Goal: Task Accomplishment & Management: Use online tool/utility

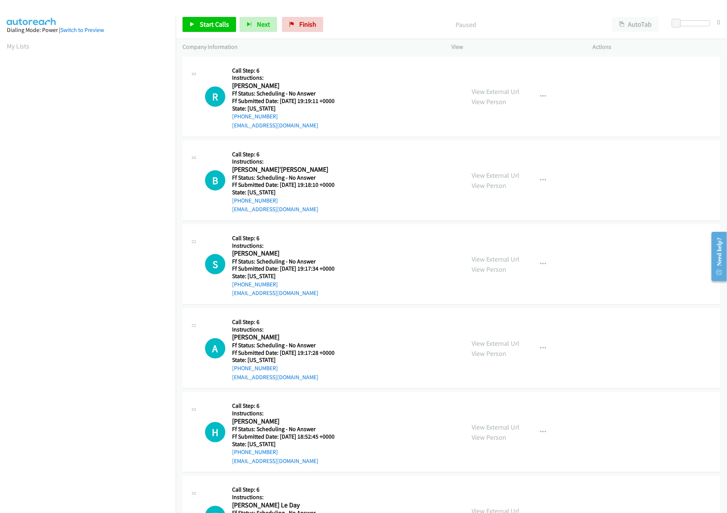
click at [220, 17] on div "Start Calls Pause Next Finish Paused AutoTab AutoTab 0" at bounding box center [452, 24] width 552 height 29
click at [218, 17] on link "Start Calls" at bounding box center [210, 24] width 54 height 15
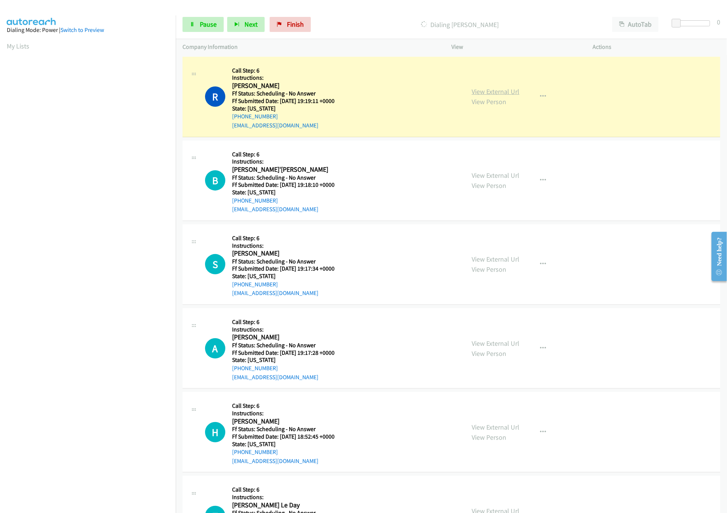
click at [494, 89] on link "View External Url" at bounding box center [496, 91] width 48 height 9
drag, startPoint x: 675, startPoint y: 25, endPoint x: 726, endPoint y: 27, distance: 51.1
click at [726, 27] on body "Start Calls Pause Next Finish Dialing [PERSON_NAME] AutoTab AutoTab 30 Company …" at bounding box center [363, 18] width 727 height 36
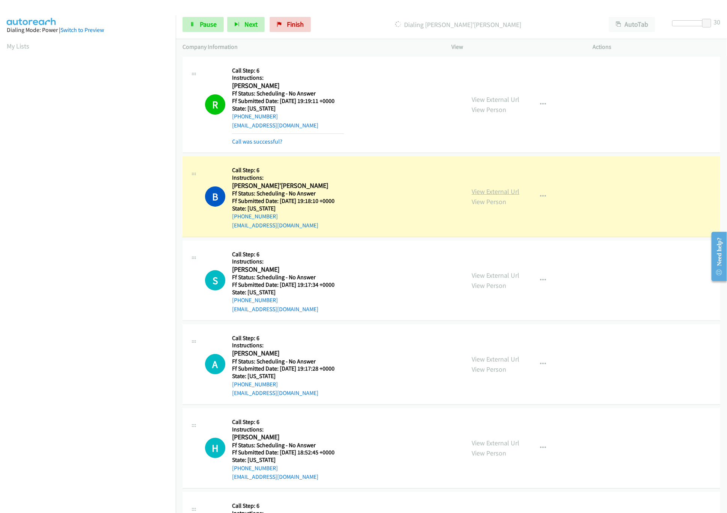
click at [476, 193] on link "View External Url" at bounding box center [496, 191] width 48 height 9
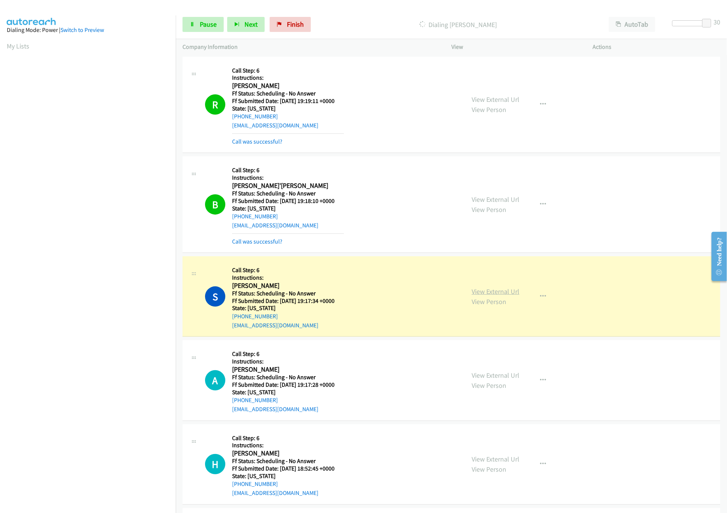
click at [501, 292] on link "View External Url" at bounding box center [496, 291] width 48 height 9
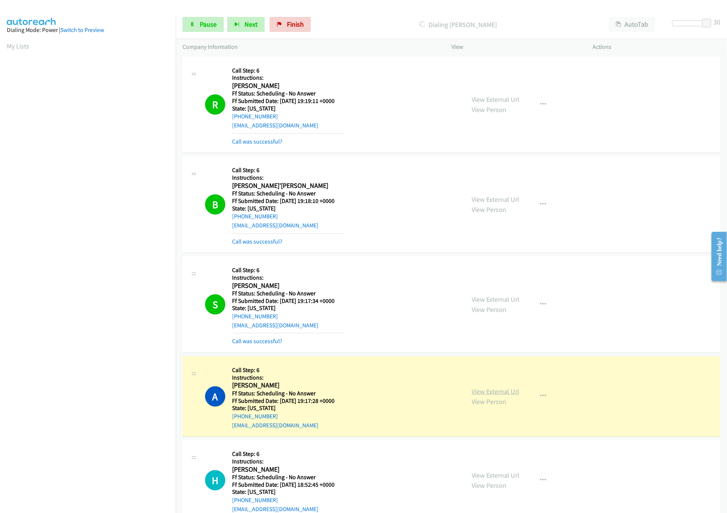
click at [491, 395] on link "View External Url" at bounding box center [496, 391] width 48 height 9
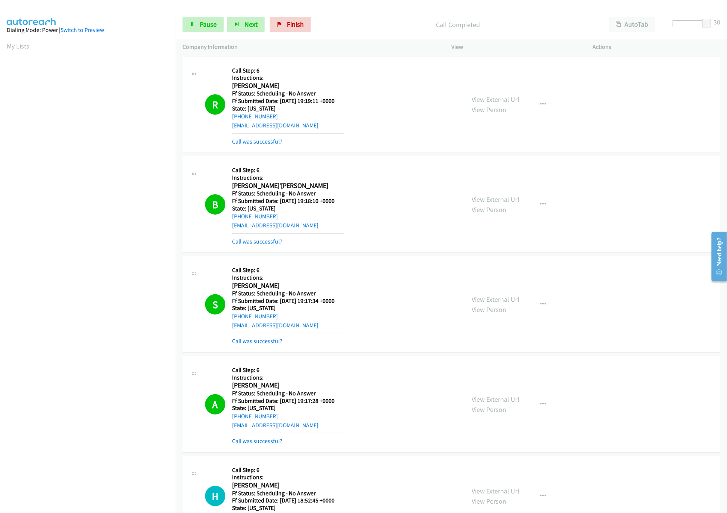
click at [101, 457] on nav "Dialing Mode: Power | Switch to Preview My Lists" at bounding box center [88, 271] width 176 height 513
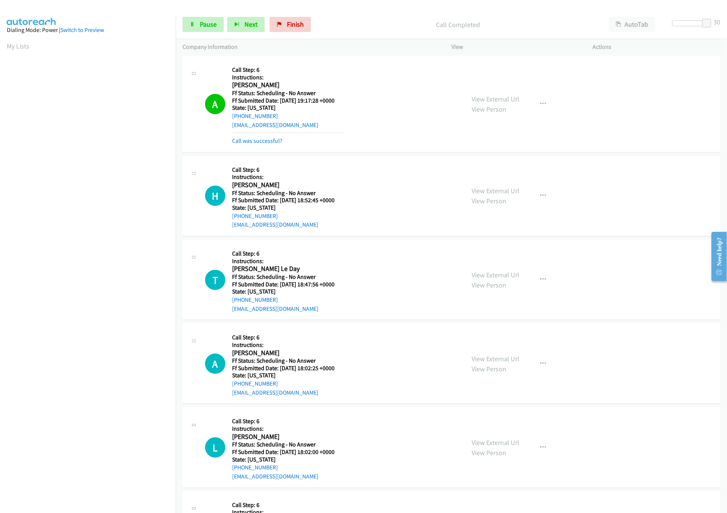
scroll to position [376, 0]
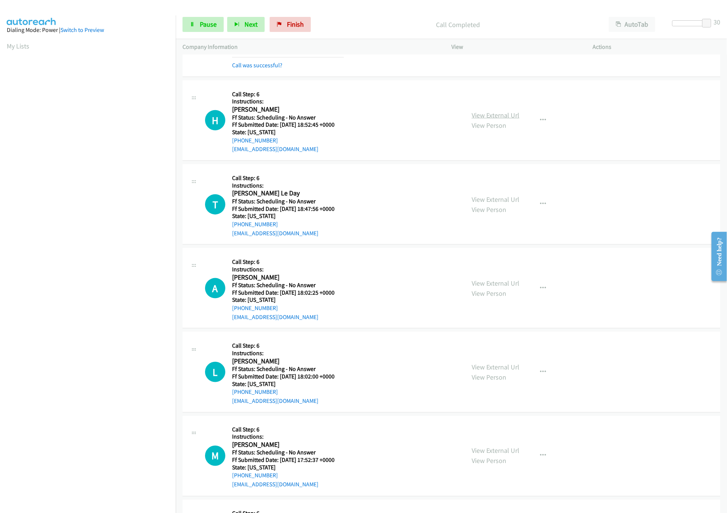
click at [492, 117] on link "View External Url" at bounding box center [496, 115] width 48 height 9
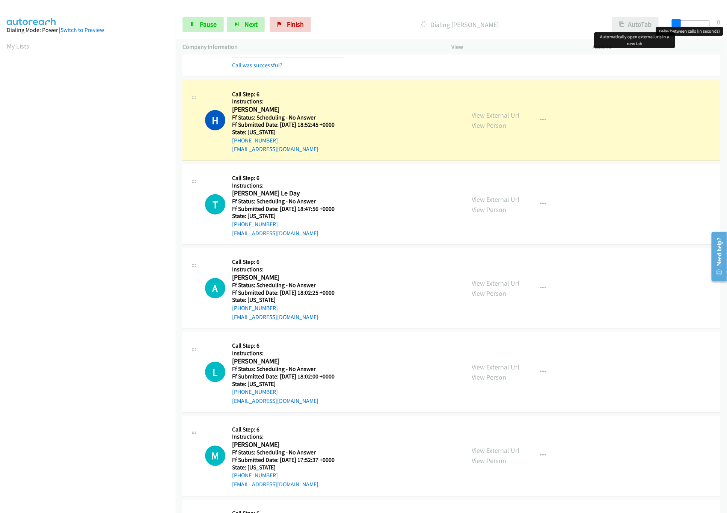
drag, startPoint x: 708, startPoint y: 23, endPoint x: 627, endPoint y: 30, distance: 81.1
click at [627, 30] on div "Start Calls Pause Next Finish Dialing [PERSON_NAME] AutoTab AutoTab 0" at bounding box center [452, 24] width 552 height 29
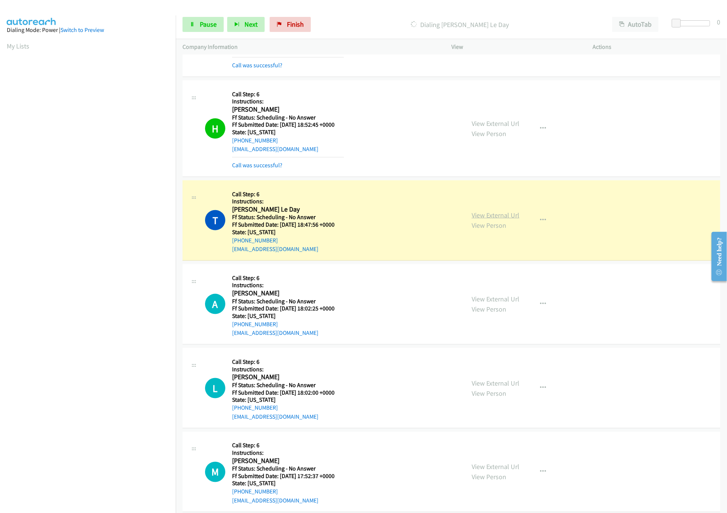
click at [503, 216] on link "View External Url" at bounding box center [496, 215] width 48 height 9
click at [707, 25] on div at bounding box center [693, 23] width 35 height 6
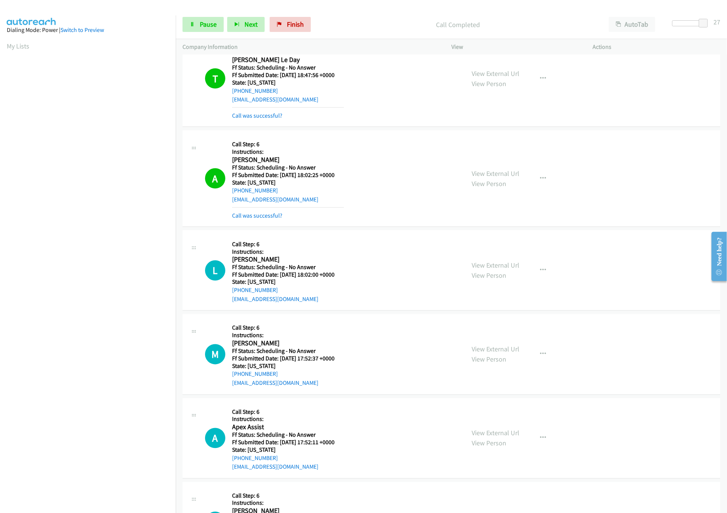
scroll to position [526, 0]
click at [488, 177] on link "View External Url" at bounding box center [496, 173] width 48 height 9
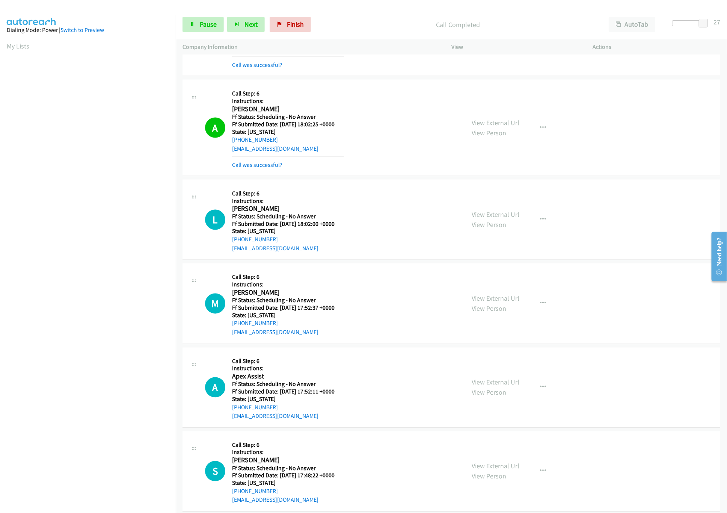
scroll to position [601, 0]
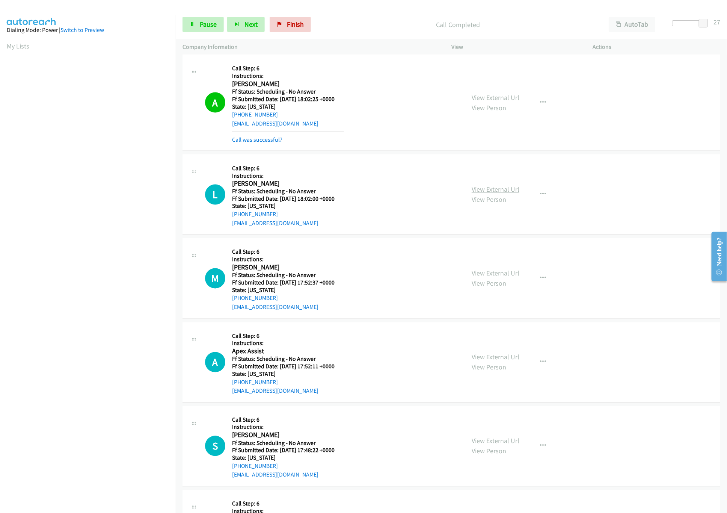
click at [496, 194] on link "View External Url" at bounding box center [496, 189] width 48 height 9
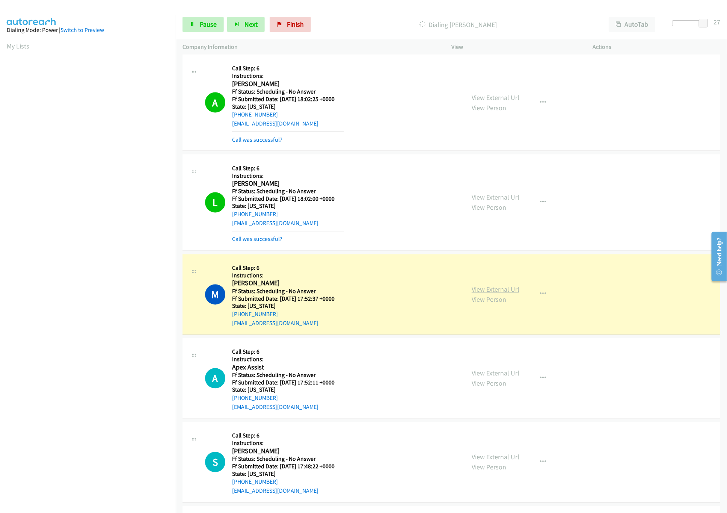
drag, startPoint x: 506, startPoint y: 282, endPoint x: 498, endPoint y: 293, distance: 13.7
click at [506, 282] on div "View External Url View Person View External Url Email Schedule/Manage Callback …" at bounding box center [539, 294] width 148 height 67
click at [498, 293] on link "View External Url" at bounding box center [496, 289] width 48 height 9
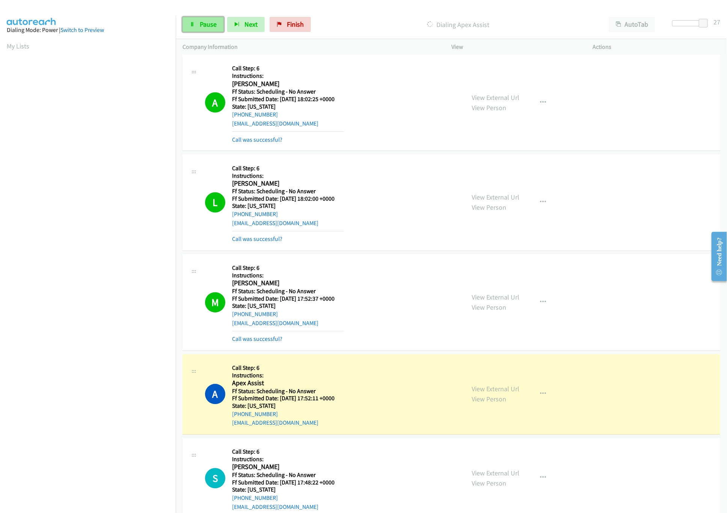
click at [206, 20] on span "Pause" at bounding box center [208, 24] width 17 height 9
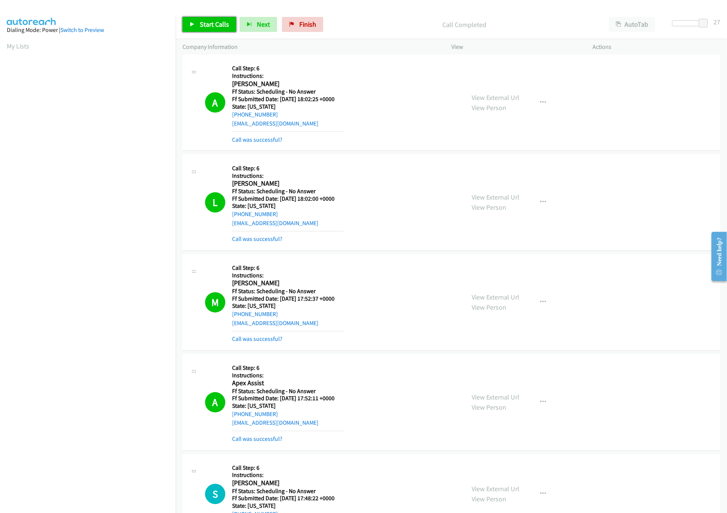
click at [216, 19] on link "Start Calls" at bounding box center [210, 24] width 54 height 15
click at [213, 26] on span "Pause" at bounding box center [208, 24] width 17 height 9
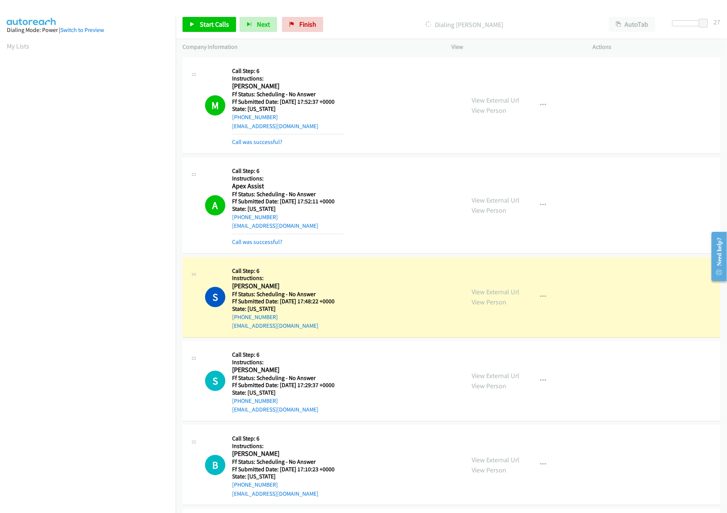
scroll to position [827, 0]
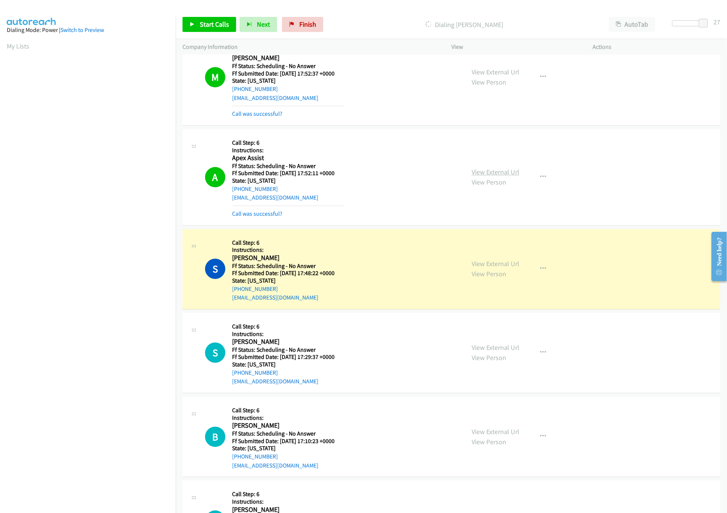
click at [486, 176] on link "View External Url" at bounding box center [496, 172] width 48 height 9
click at [494, 266] on link "View External Url" at bounding box center [496, 263] width 48 height 9
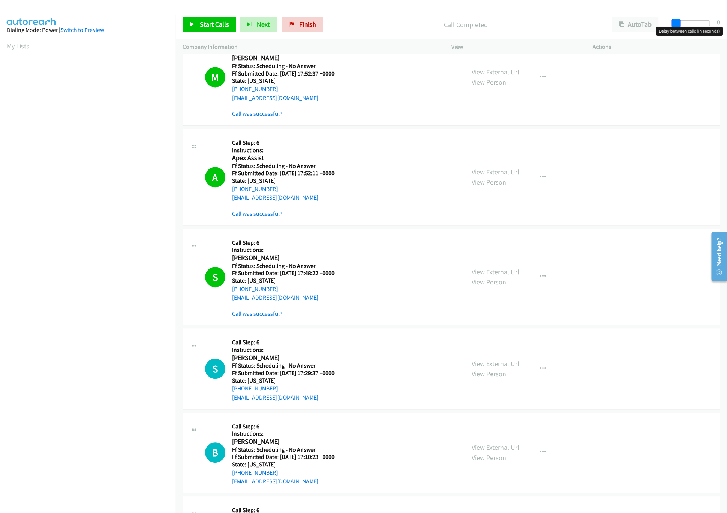
drag, startPoint x: 700, startPoint y: 24, endPoint x: 610, endPoint y: 34, distance: 90.8
click at [610, 34] on div "Start Calls Pause Next Finish Call Completed AutoTab AutoTab 0" at bounding box center [452, 24] width 552 height 29
click at [207, 23] on span "Start Calls" at bounding box center [214, 24] width 29 height 9
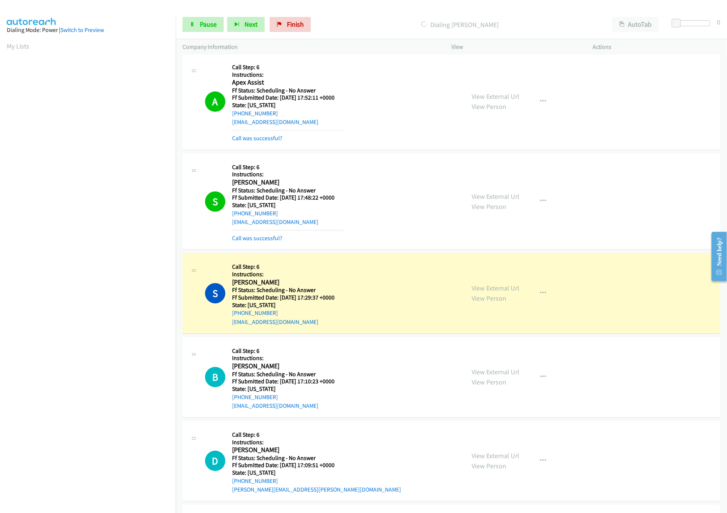
scroll to position [902, 0]
click at [496, 292] on link "View External Url" at bounding box center [496, 288] width 48 height 9
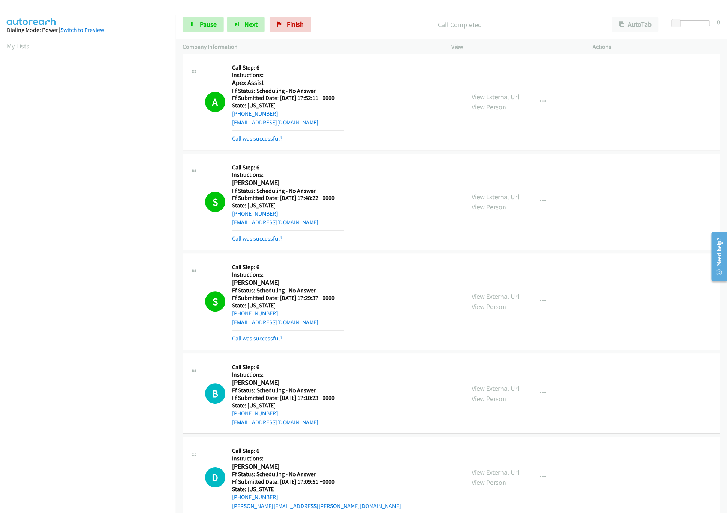
click at [199, 14] on div "Start Calls Pause Next Finish Call Completed AutoTab AutoTab 0" at bounding box center [452, 24] width 552 height 29
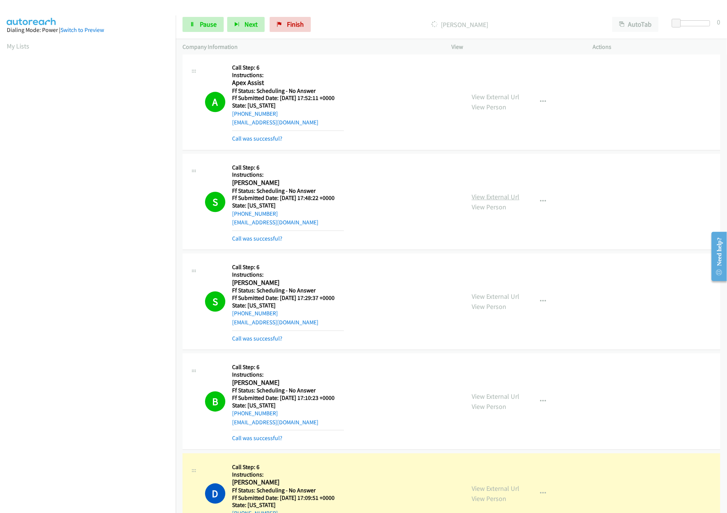
click at [485, 201] on link "View External Url" at bounding box center [496, 196] width 48 height 9
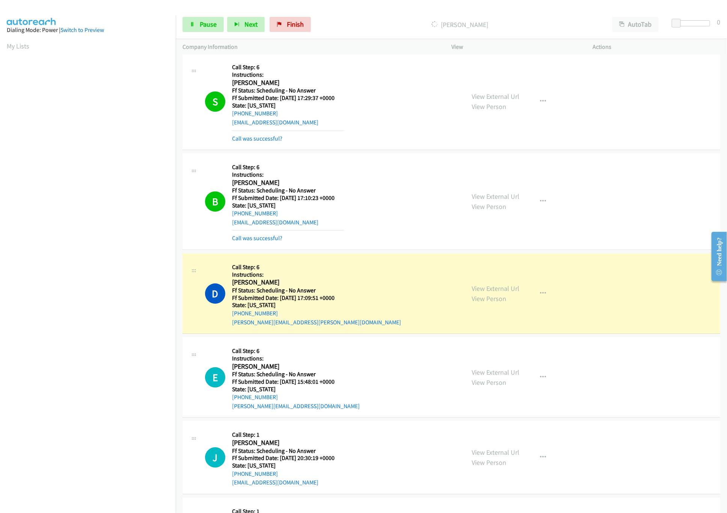
scroll to position [1127, 0]
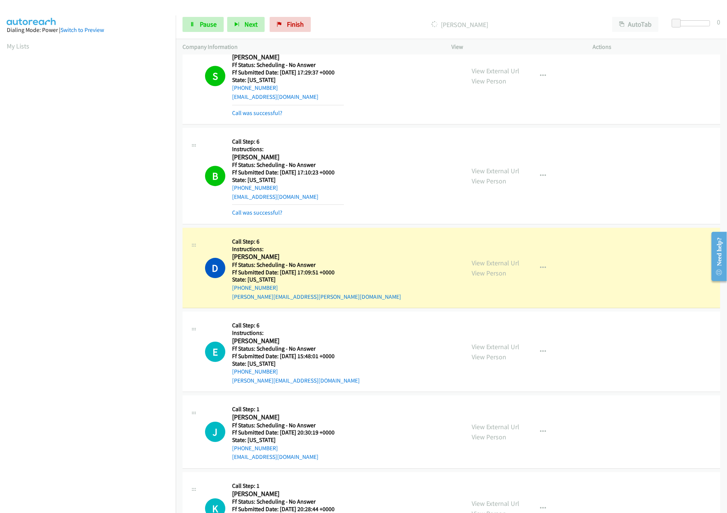
click at [408, 165] on div "B Callback Scheduled Call Step: 6 Instructions: [PERSON_NAME] America/[GEOGRAPH…" at bounding box center [331, 176] width 253 height 83
click at [491, 171] on link "View External Url" at bounding box center [496, 170] width 48 height 9
click at [493, 273] on link "View Person" at bounding box center [489, 273] width 35 height 9
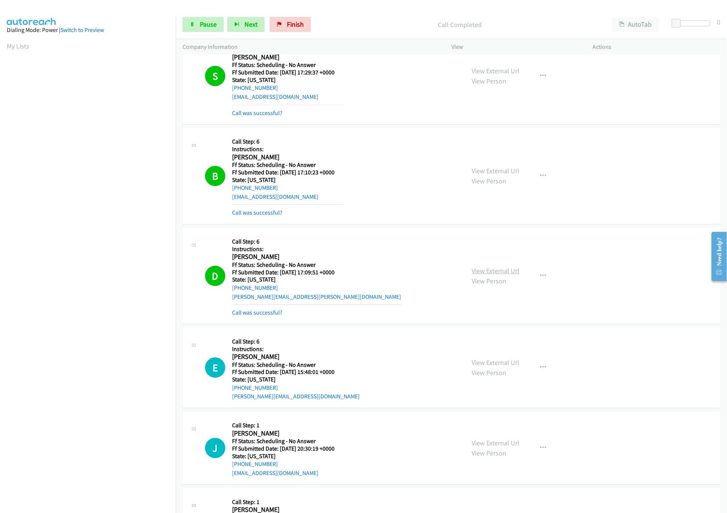
click at [491, 274] on link "View External Url" at bounding box center [496, 270] width 48 height 9
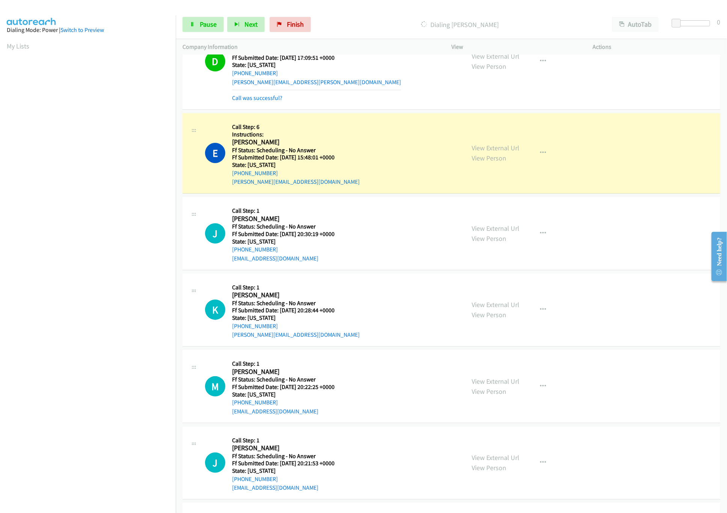
scroll to position [1353, 0]
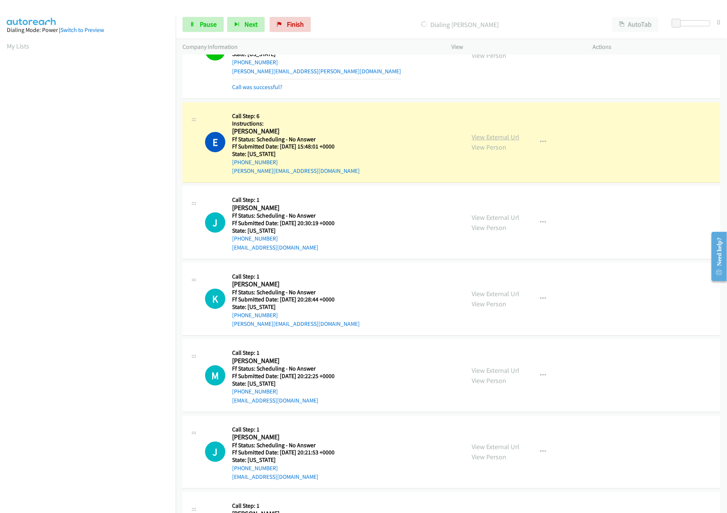
click at [493, 141] on link "View External Url" at bounding box center [496, 137] width 48 height 9
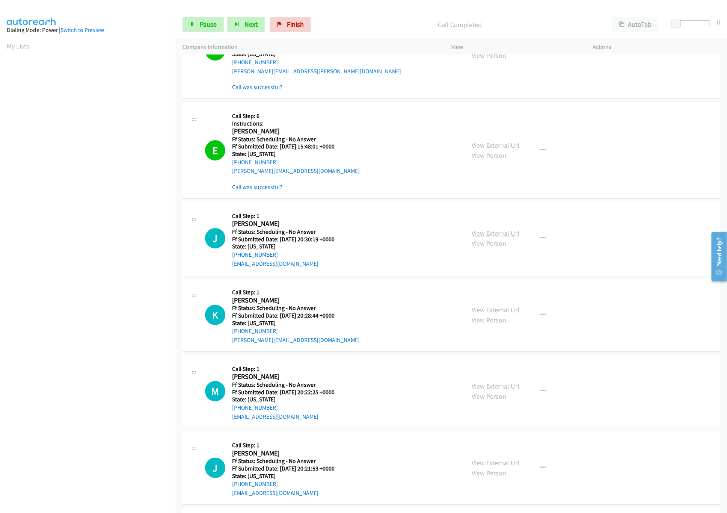
click at [476, 237] on link "View External Url" at bounding box center [496, 233] width 48 height 9
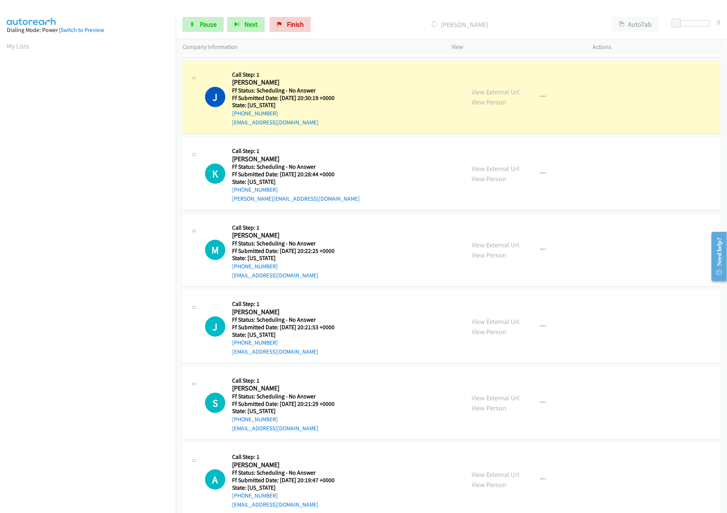
scroll to position [1503, 0]
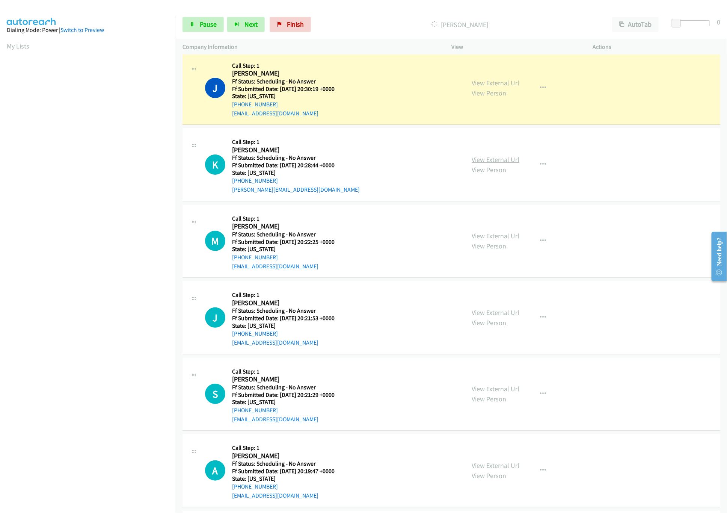
click at [514, 161] on link "View External Url" at bounding box center [496, 159] width 48 height 9
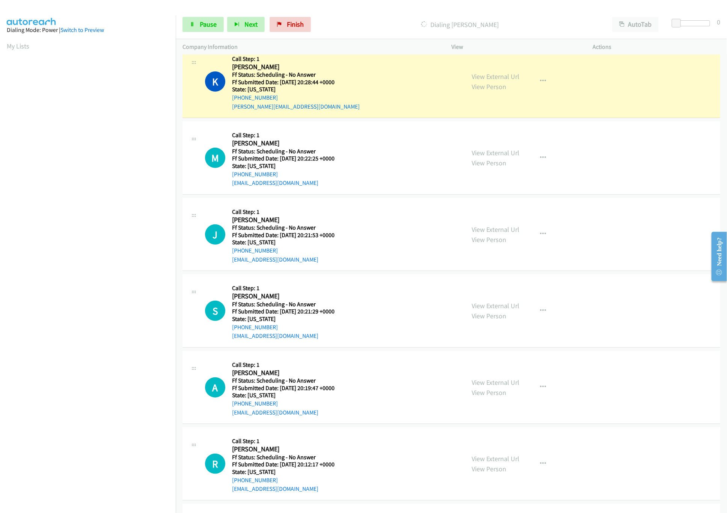
scroll to position [1578, 0]
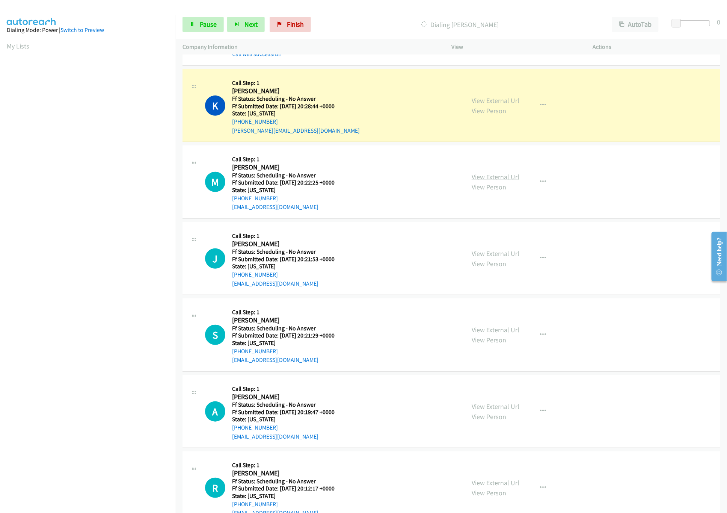
click at [493, 181] on link "View External Url" at bounding box center [496, 176] width 48 height 9
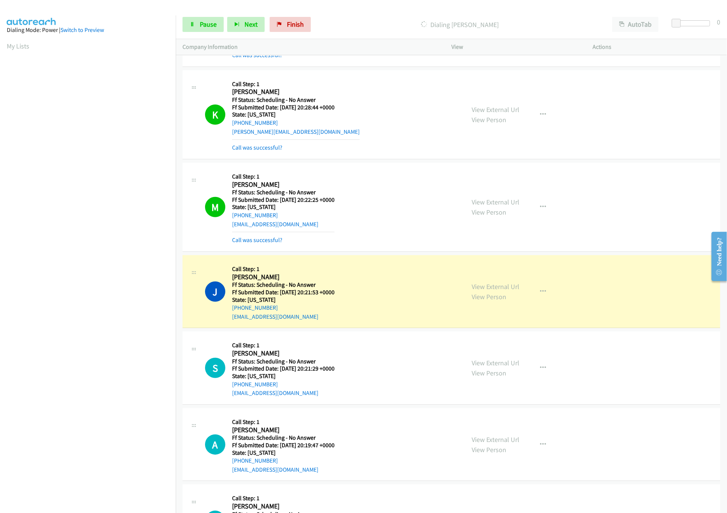
scroll to position [1653, 0]
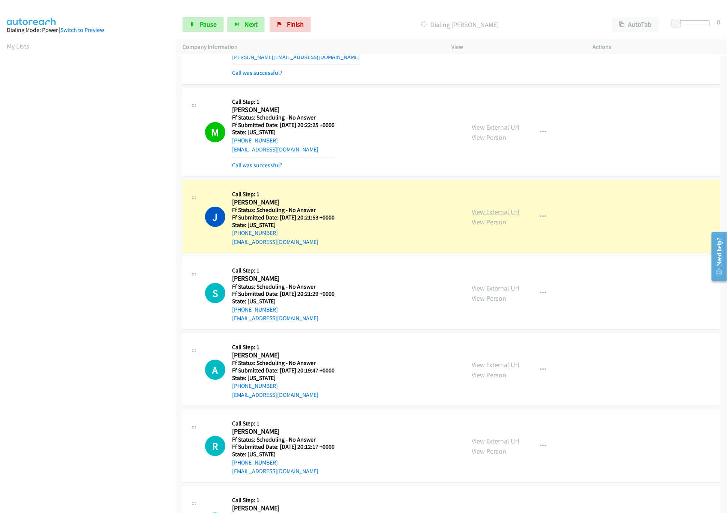
click at [478, 215] on link "View External Url" at bounding box center [496, 211] width 48 height 9
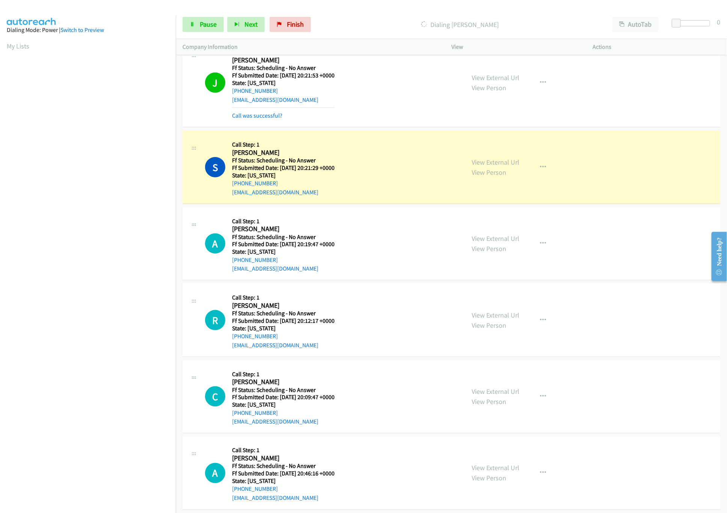
scroll to position [1803, 0]
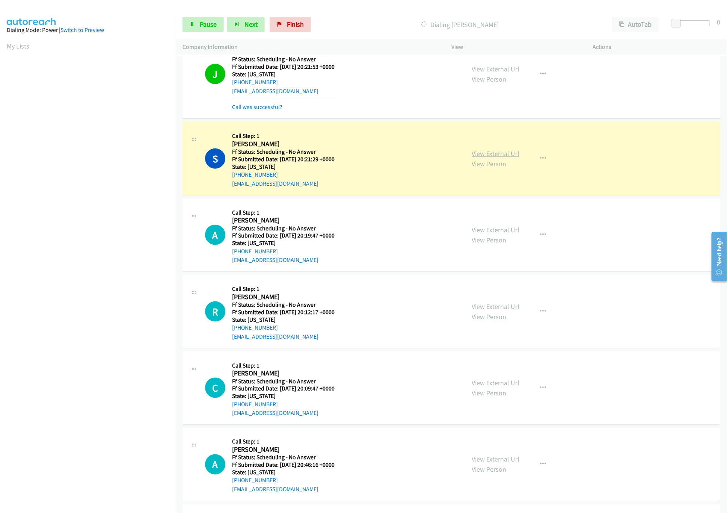
click at [496, 158] on link "View External Url" at bounding box center [496, 153] width 48 height 9
drag, startPoint x: 681, startPoint y: 22, endPoint x: 689, endPoint y: 22, distance: 8.3
click at [689, 22] on span at bounding box center [686, 23] width 9 height 9
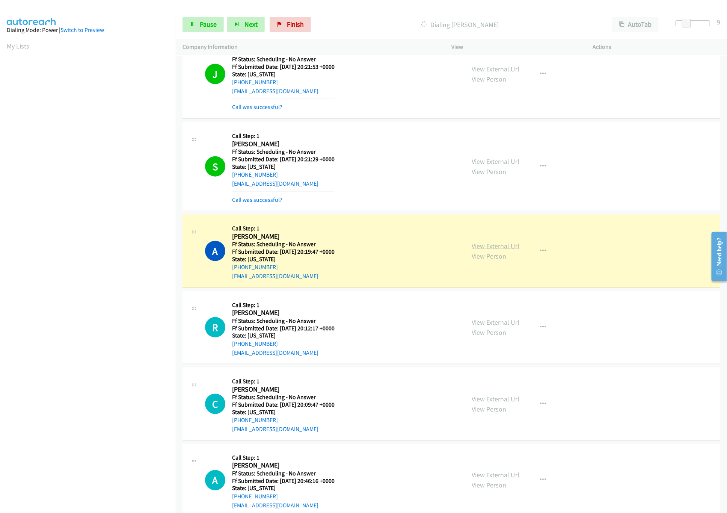
click at [484, 250] on link "View External Url" at bounding box center [496, 246] width 48 height 9
drag, startPoint x: 685, startPoint y: 23, endPoint x: 635, endPoint y: 23, distance: 50.0
click at [635, 23] on div "Start Calls Pause Next Finish Dialing [PERSON_NAME] AutoTab AutoTab 9" at bounding box center [452, 24] width 552 height 29
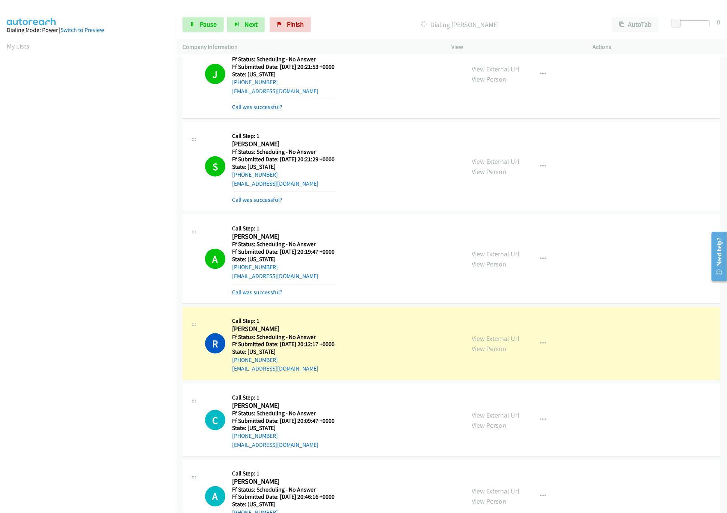
click at [385, 320] on div "R Callback Scheduled Call Step: 1 [PERSON_NAME] America/[GEOGRAPHIC_DATA] Ff St…" at bounding box center [452, 343] width 538 height 73
click at [482, 343] on link "View External Url" at bounding box center [496, 338] width 48 height 9
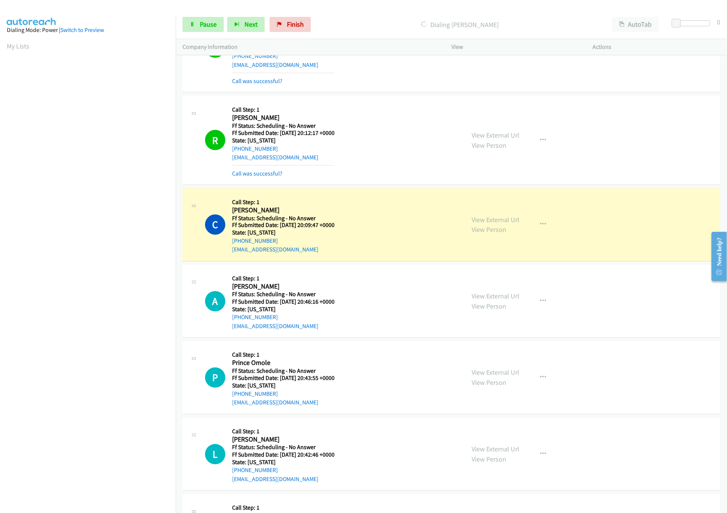
scroll to position [2029, 0]
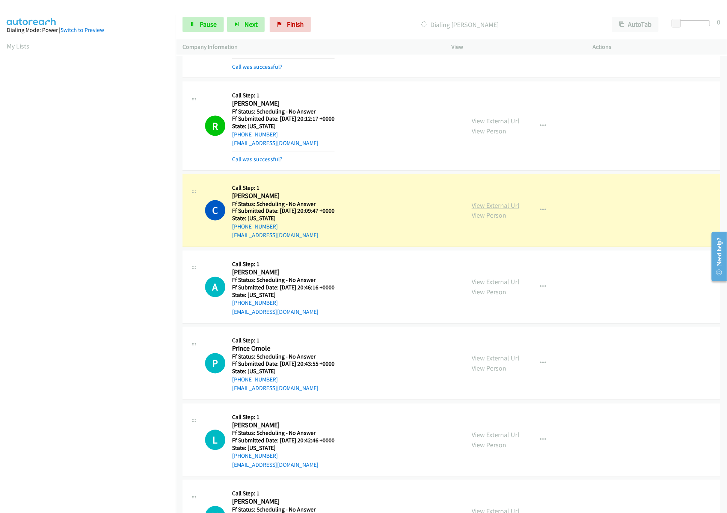
click at [490, 210] on link "View External Url" at bounding box center [496, 205] width 48 height 9
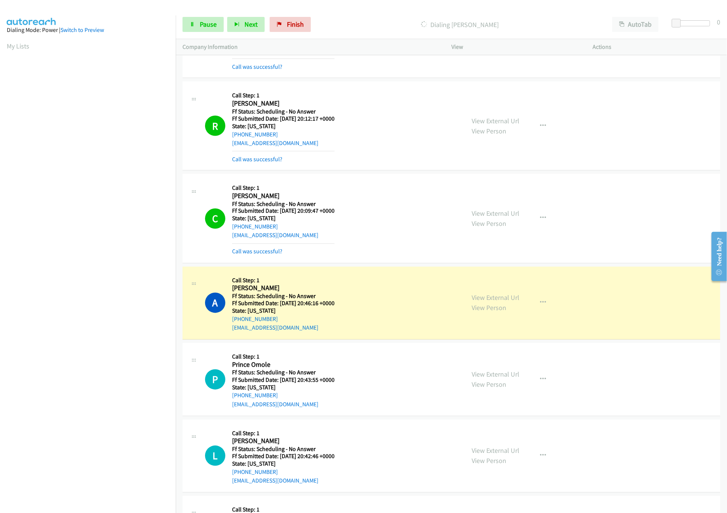
click at [405, 198] on div "C Callback Scheduled Call Step: 1 [PERSON_NAME] America/New_York Ff Status: Sch…" at bounding box center [331, 218] width 253 height 75
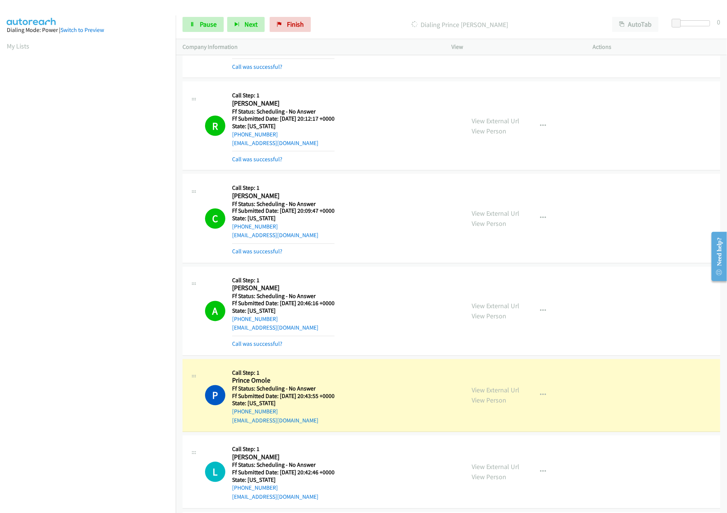
scroll to position [2104, 0]
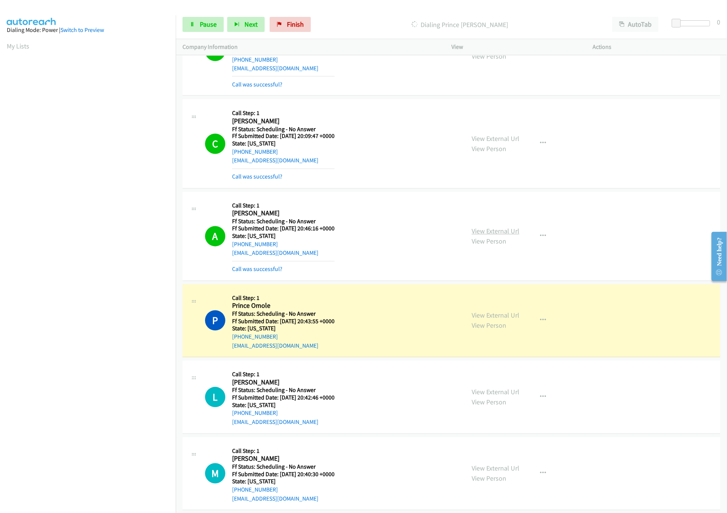
click at [477, 236] on link "View External Url" at bounding box center [496, 231] width 48 height 9
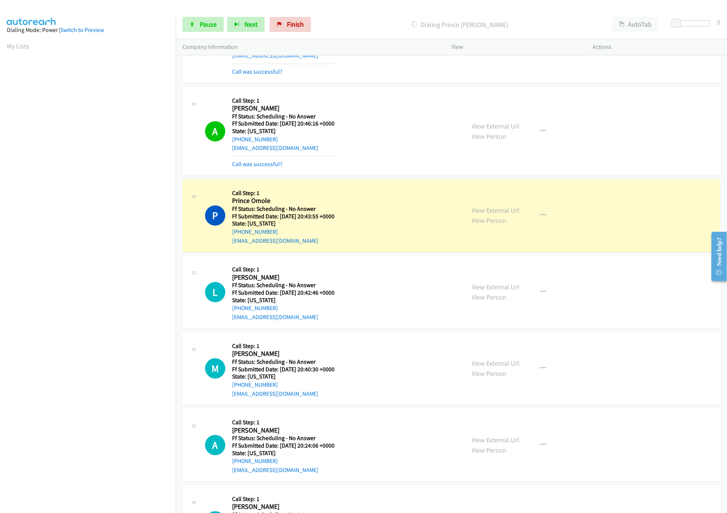
scroll to position [2254, 0]
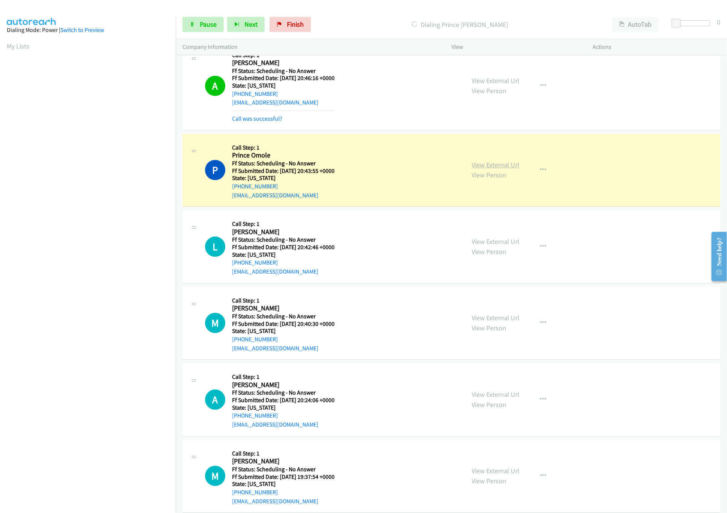
click at [507, 169] on link "View External Url" at bounding box center [496, 164] width 48 height 9
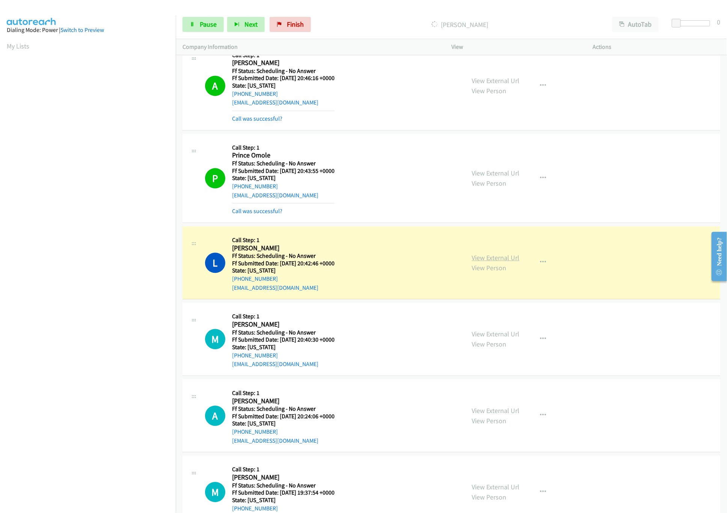
click at [499, 262] on link "View External Url" at bounding box center [496, 257] width 48 height 9
click at [195, 21] on link "Pause" at bounding box center [203, 24] width 41 height 15
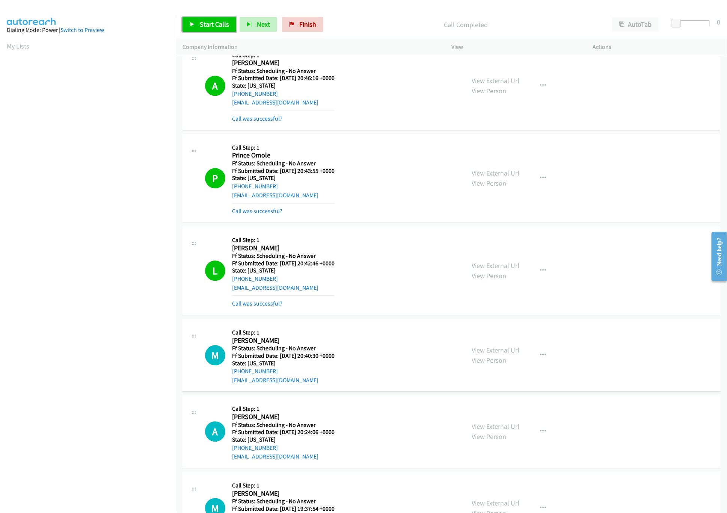
click at [212, 29] on link "Start Calls" at bounding box center [210, 24] width 54 height 15
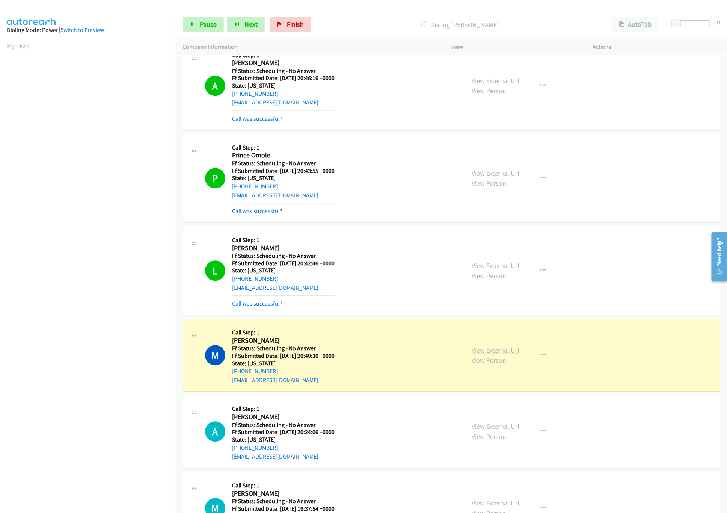
click at [487, 354] on link "View External Url" at bounding box center [496, 350] width 48 height 9
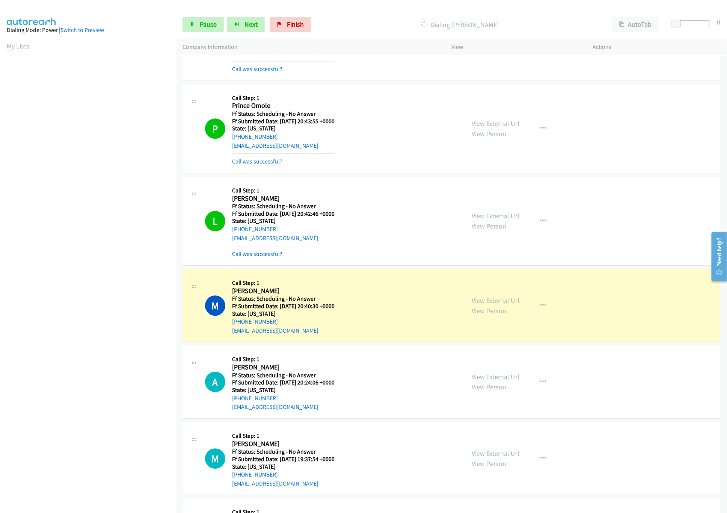
scroll to position [2329, 0]
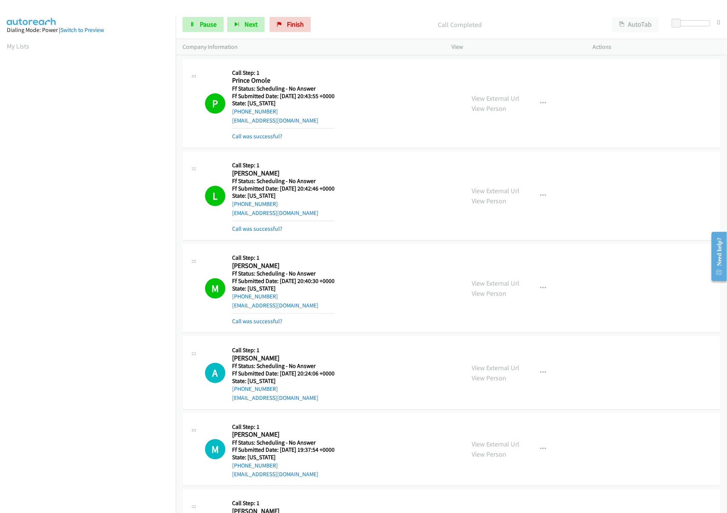
click at [482, 362] on div "View External Url View Person View External Url Email Schedule/Manage Callback …" at bounding box center [539, 372] width 148 height 59
click at [478, 372] on link "View External Url" at bounding box center [496, 367] width 48 height 9
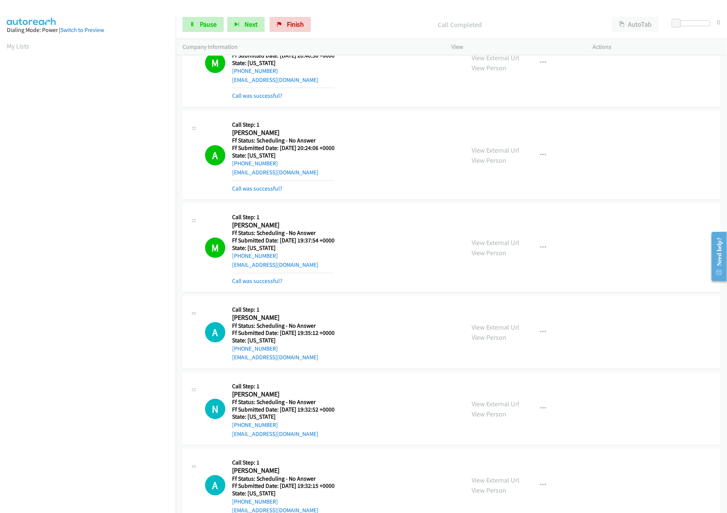
scroll to position [2630, 0]
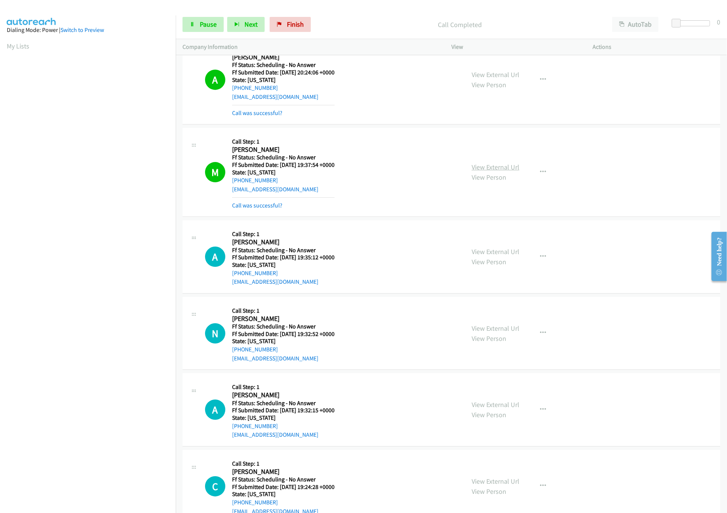
click at [504, 171] on link "View External Url" at bounding box center [496, 167] width 48 height 9
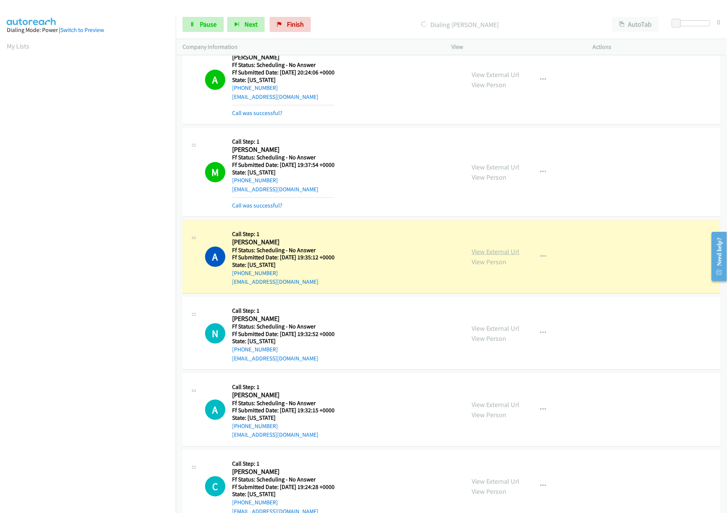
click at [490, 256] on link "View External Url" at bounding box center [496, 251] width 48 height 9
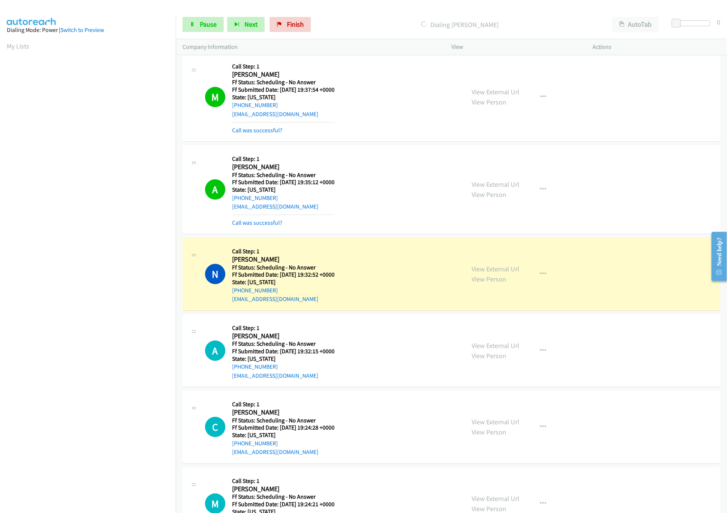
scroll to position [2780, 0]
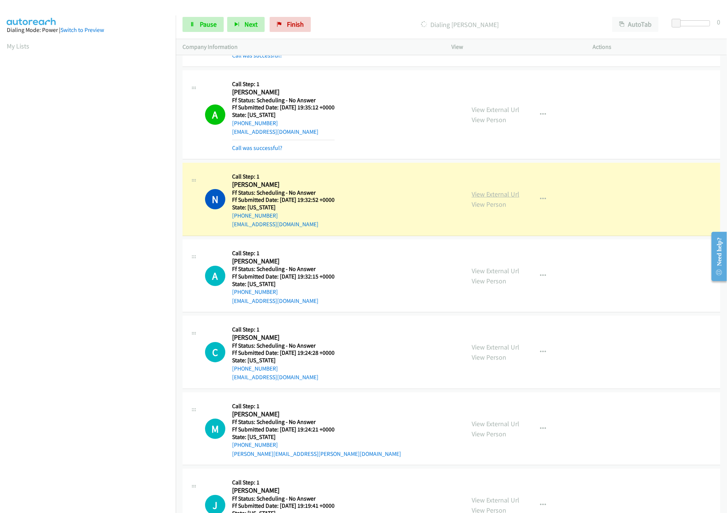
click at [503, 198] on link "View External Url" at bounding box center [496, 194] width 48 height 9
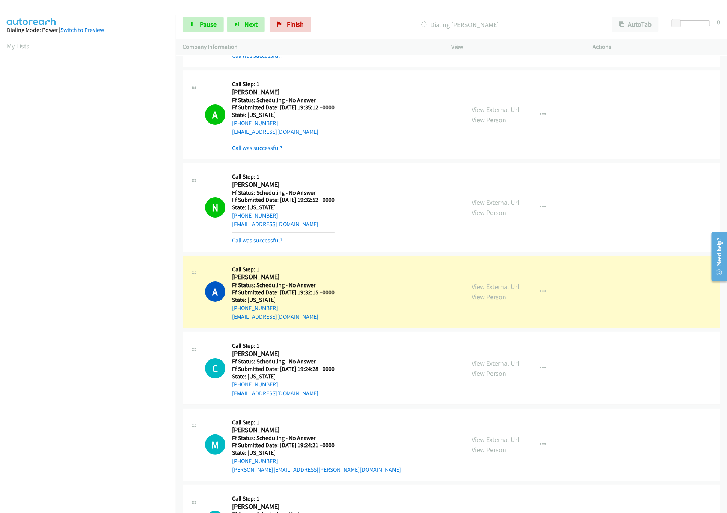
click at [363, 294] on div "A Callback Scheduled Call Step: 1 [PERSON_NAME] America/New_York Ff Status: Sch…" at bounding box center [331, 291] width 253 height 59
click at [487, 291] on link "View External Url" at bounding box center [496, 286] width 48 height 9
click at [503, 367] on link "View External Url" at bounding box center [496, 363] width 48 height 9
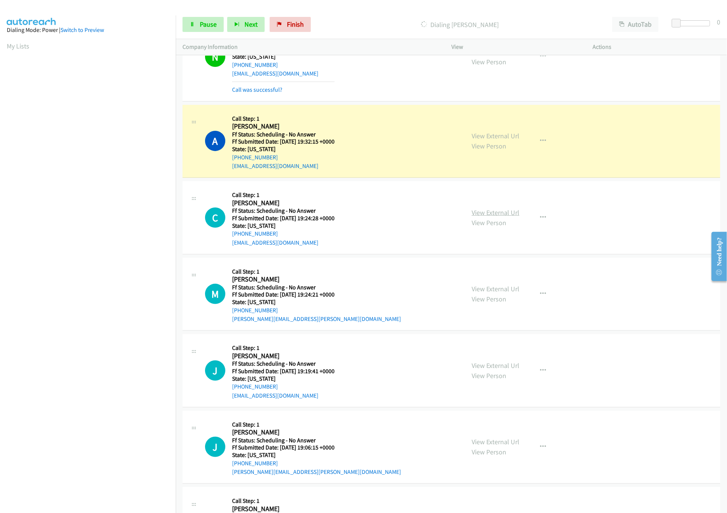
scroll to position [2855, 0]
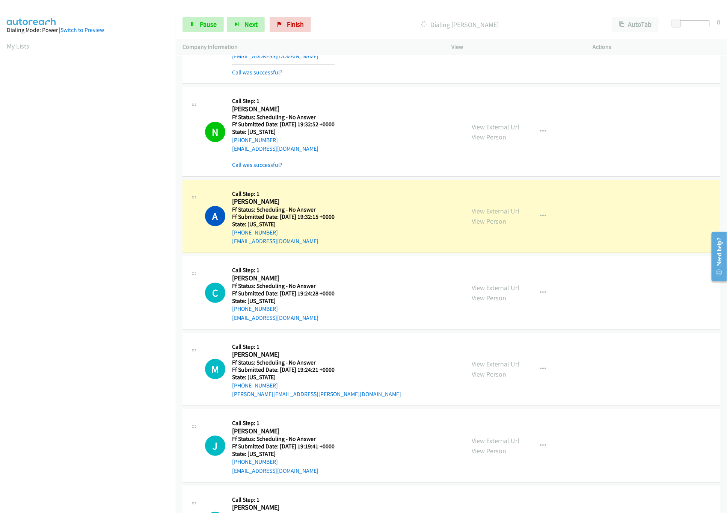
click at [511, 131] on link "View External Url" at bounding box center [496, 126] width 48 height 9
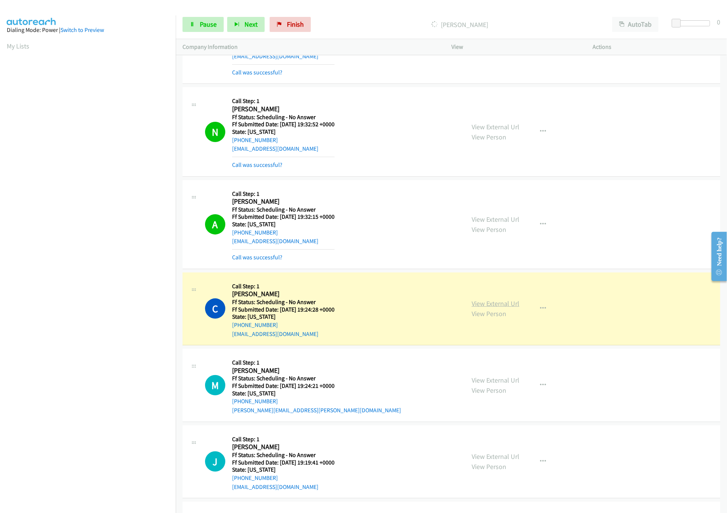
click at [476, 308] on link "View External Url" at bounding box center [496, 303] width 48 height 9
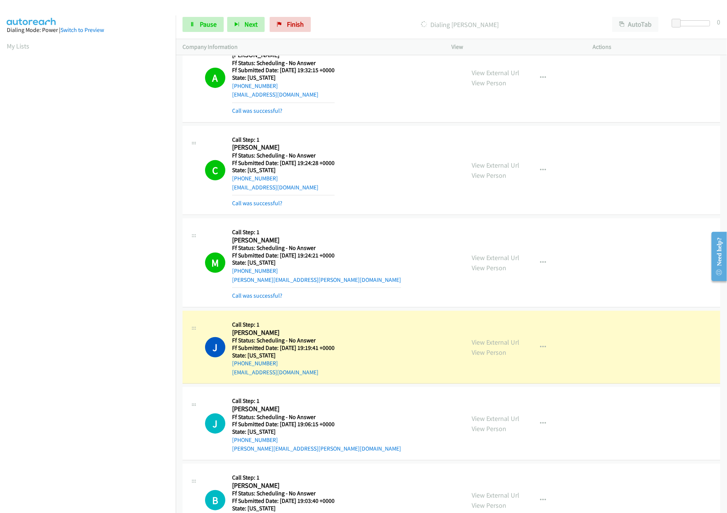
scroll to position [3081, 0]
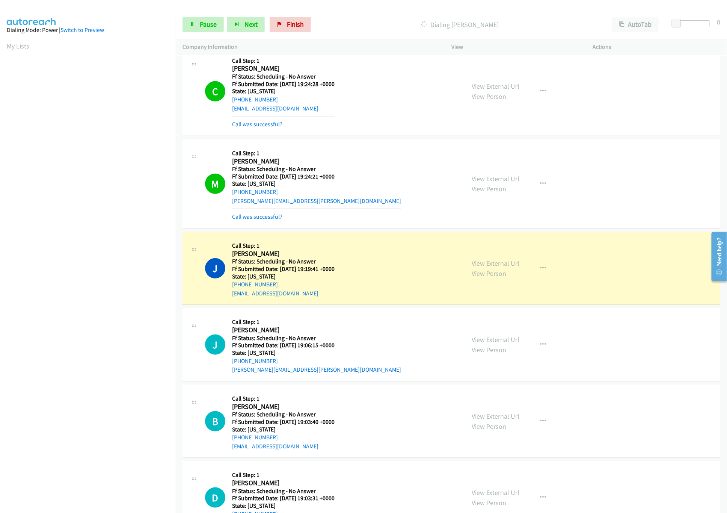
click at [488, 192] on div "View External Url View Person View External Url Email Schedule/Manage Callback …" at bounding box center [539, 183] width 148 height 75
click at [506, 183] on link "View External Url" at bounding box center [496, 178] width 48 height 9
click at [506, 268] on link "View External Url" at bounding box center [496, 263] width 48 height 9
click at [503, 344] on link "View External Url" at bounding box center [496, 339] width 48 height 9
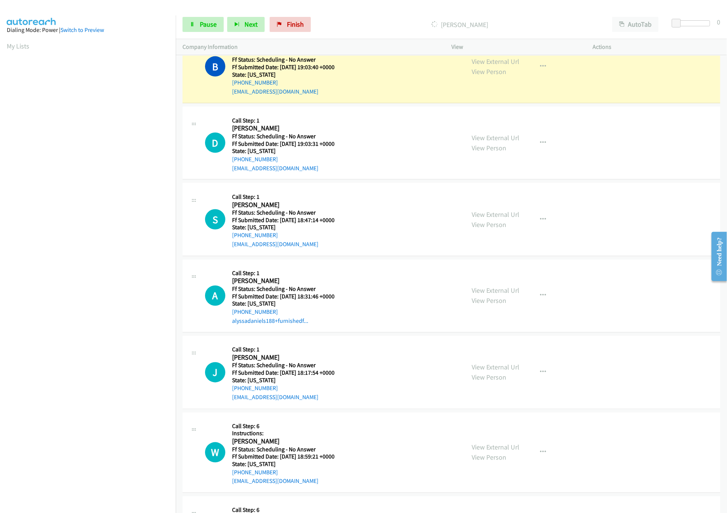
scroll to position [3381, 0]
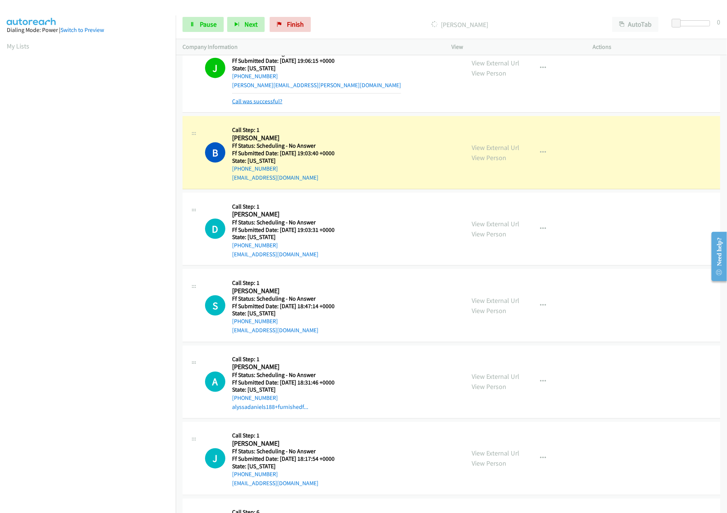
click at [275, 105] on link "Call was successful?" at bounding box center [257, 101] width 50 height 7
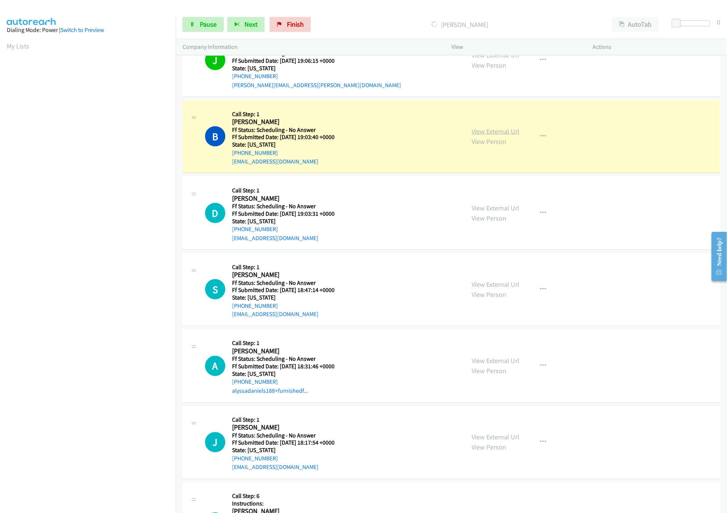
click at [499, 136] on link "View External Url" at bounding box center [496, 131] width 48 height 9
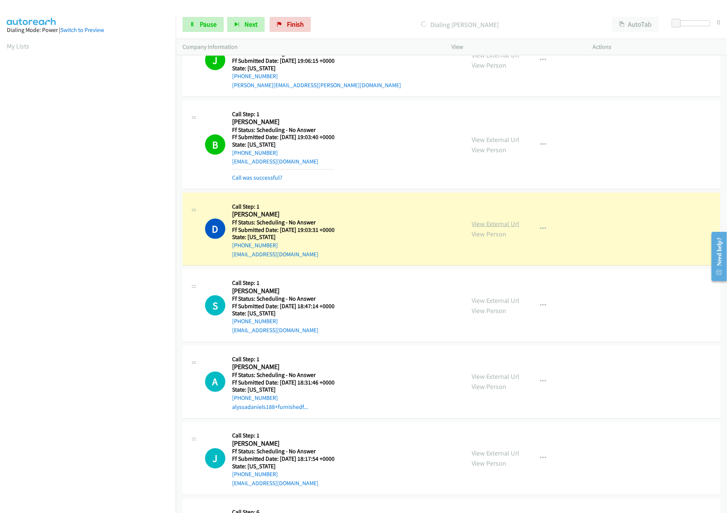
click at [484, 228] on link "View External Url" at bounding box center [496, 223] width 48 height 9
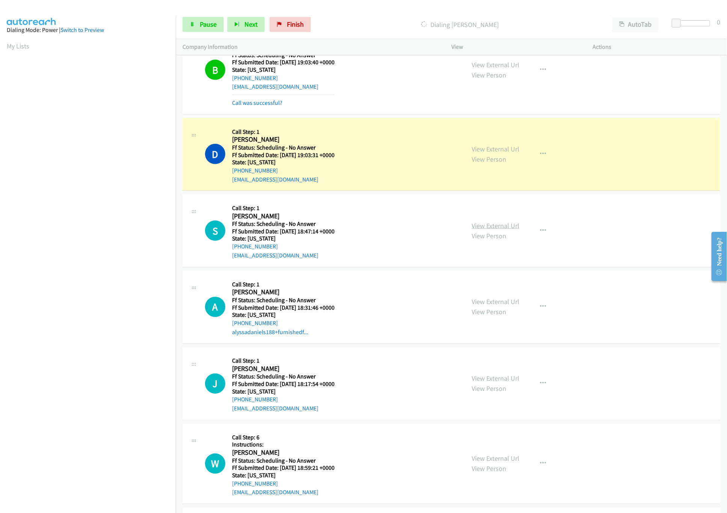
click at [488, 230] on link "View External Url" at bounding box center [496, 225] width 48 height 9
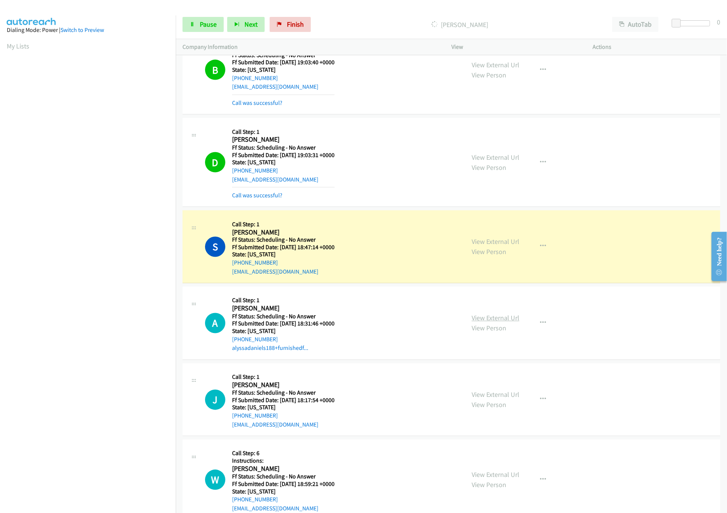
click at [502, 322] on link "View External Url" at bounding box center [496, 318] width 48 height 9
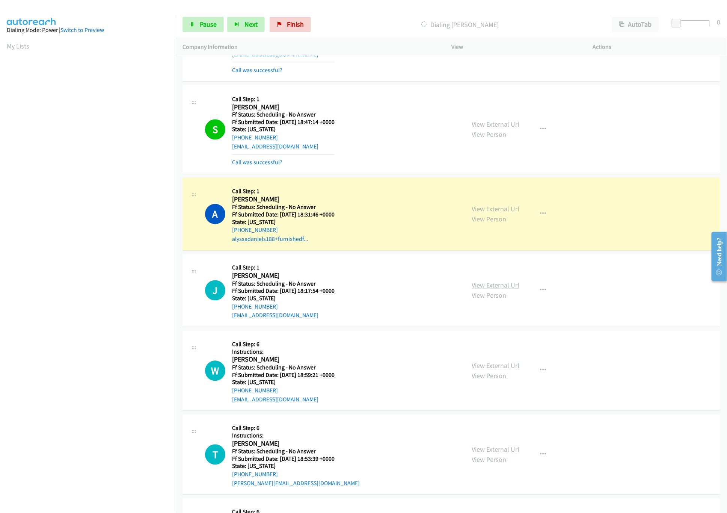
scroll to position [3607, 0]
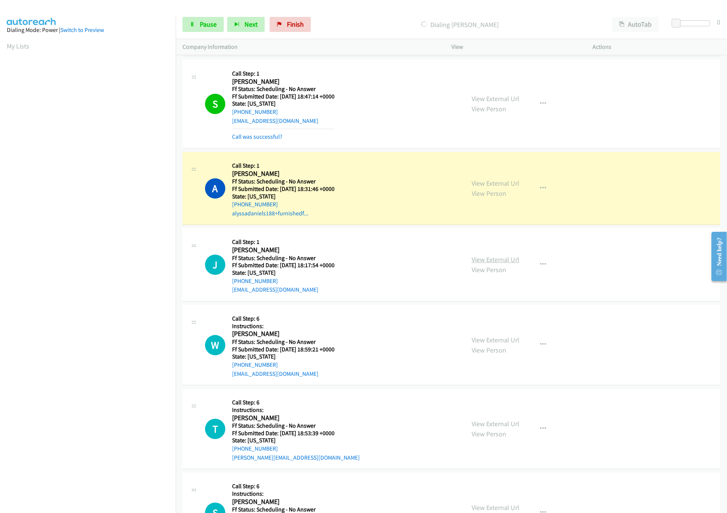
click at [500, 264] on link "View External Url" at bounding box center [496, 259] width 48 height 9
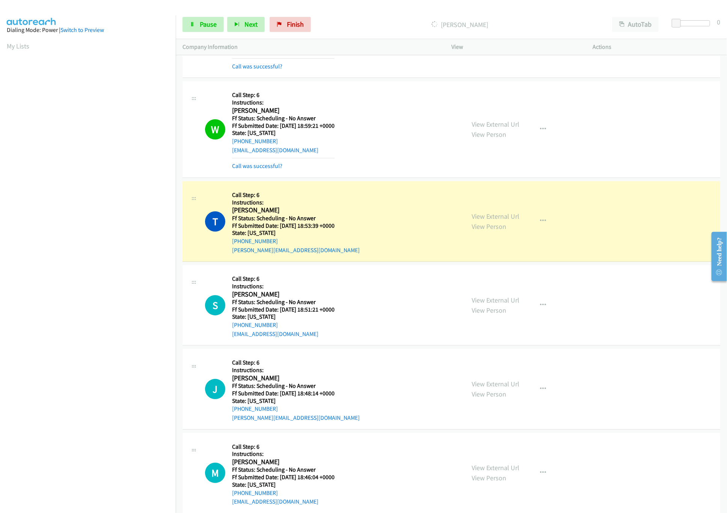
scroll to position [3907, 0]
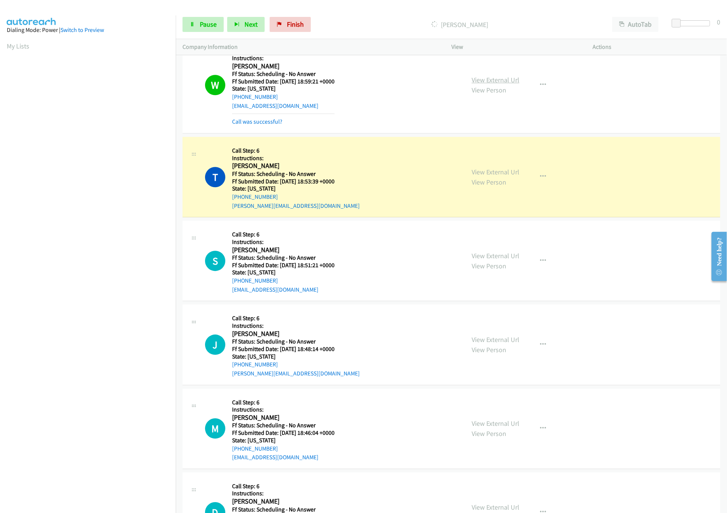
click at [487, 84] on link "View External Url" at bounding box center [496, 80] width 48 height 9
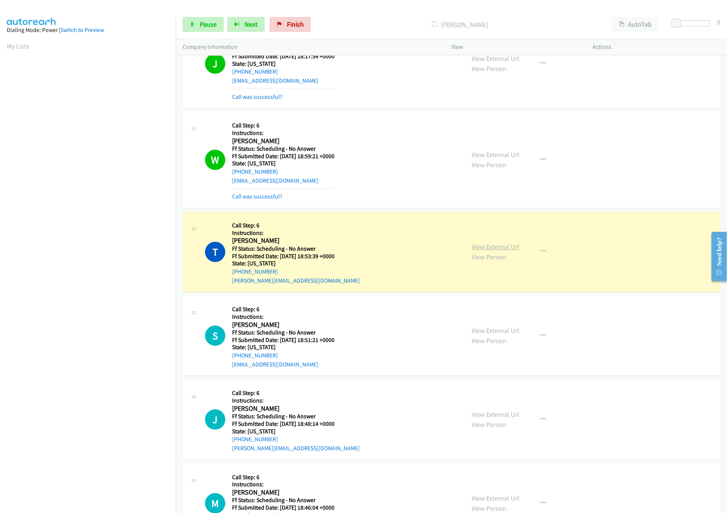
click at [495, 251] on link "View External Url" at bounding box center [496, 246] width 48 height 9
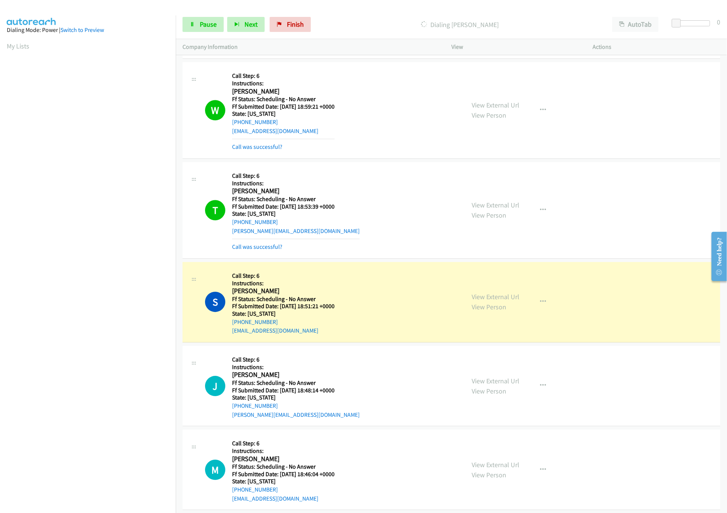
scroll to position [3907, 0]
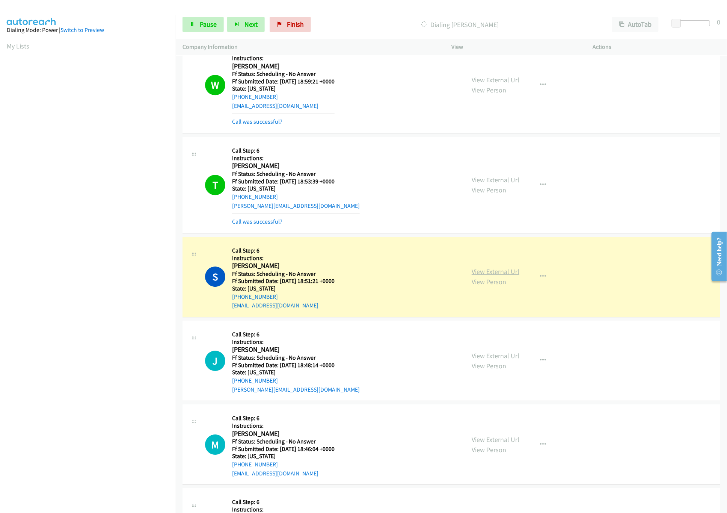
click at [472, 276] on link "View External Url" at bounding box center [496, 271] width 48 height 9
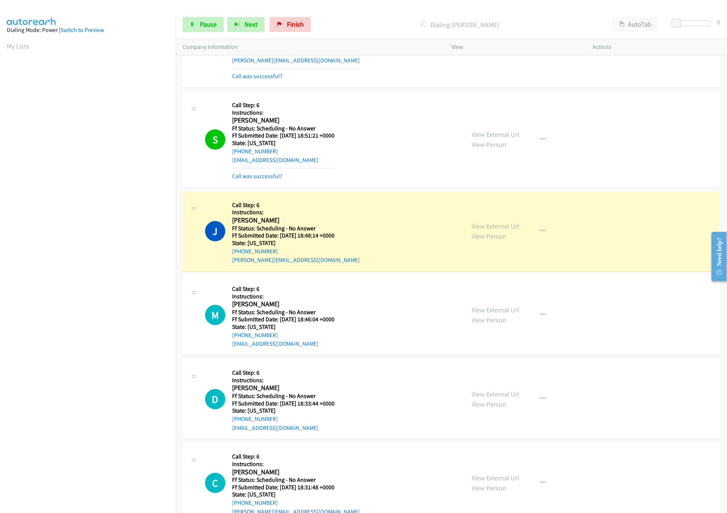
scroll to position [4058, 0]
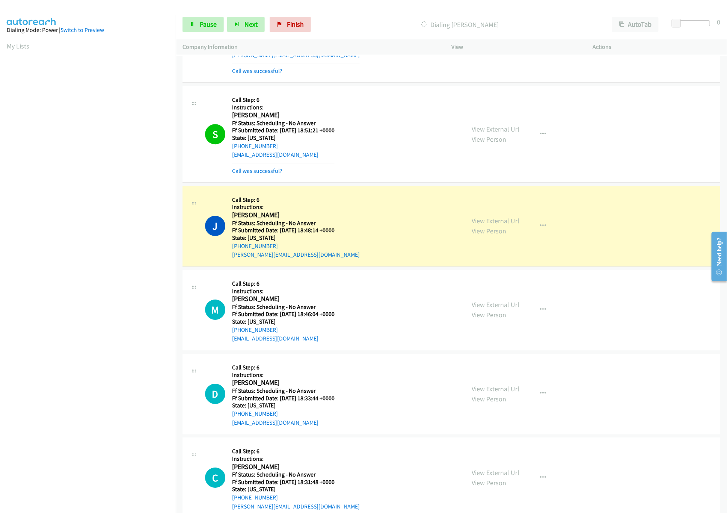
click at [504, 231] on div "View External Url View Person View External Url Email Schedule/Manage Callback …" at bounding box center [539, 226] width 148 height 67
click at [505, 225] on link "View External Url" at bounding box center [496, 220] width 48 height 9
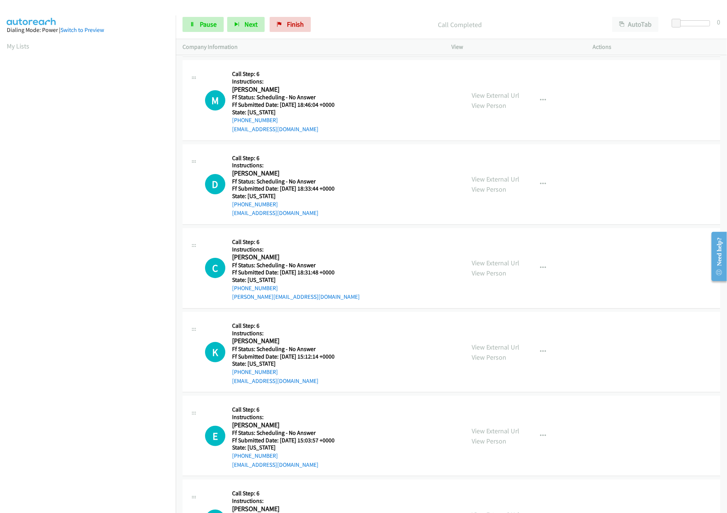
scroll to position [4208, 0]
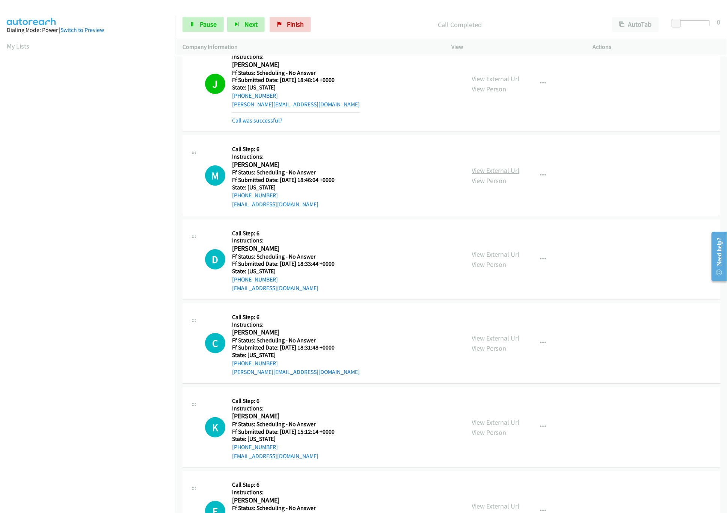
click at [472, 175] on link "View External Url" at bounding box center [496, 170] width 48 height 9
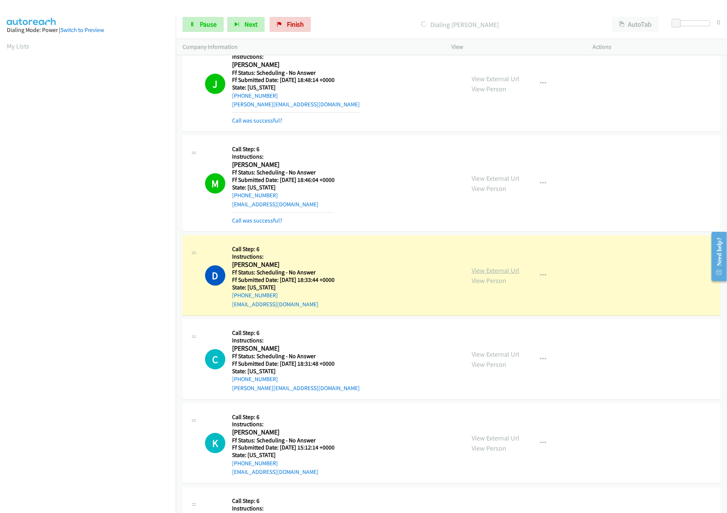
click at [499, 275] on link "View External Url" at bounding box center [496, 270] width 48 height 9
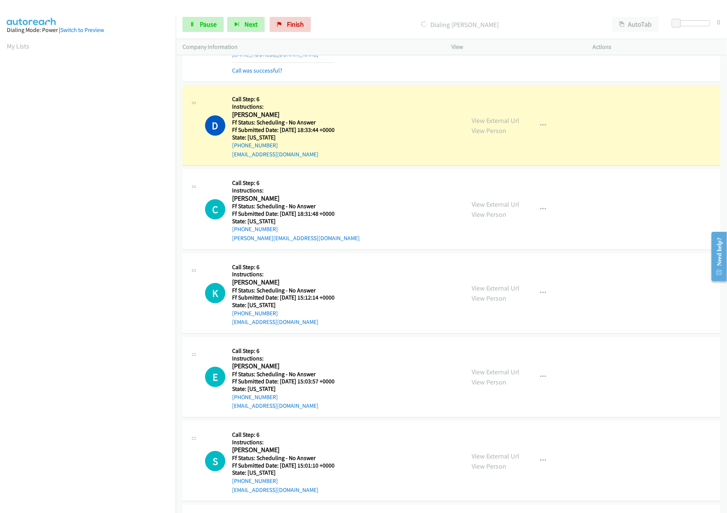
scroll to position [4433, 0]
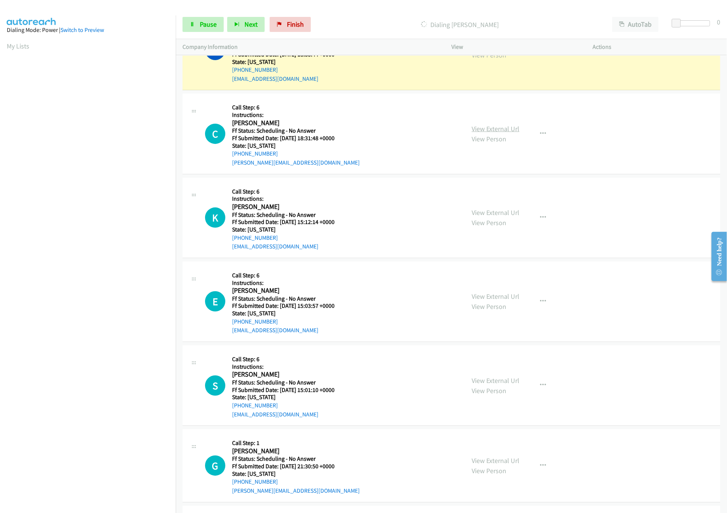
click at [493, 133] on link "View External Url" at bounding box center [496, 128] width 48 height 9
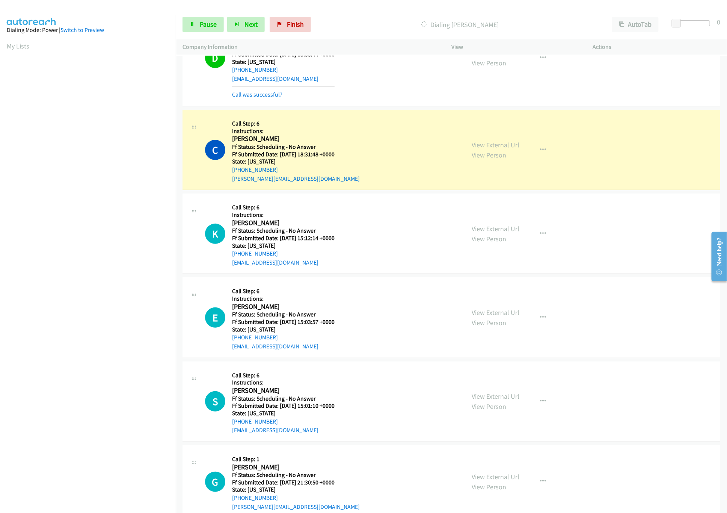
scroll to position [4442, 0]
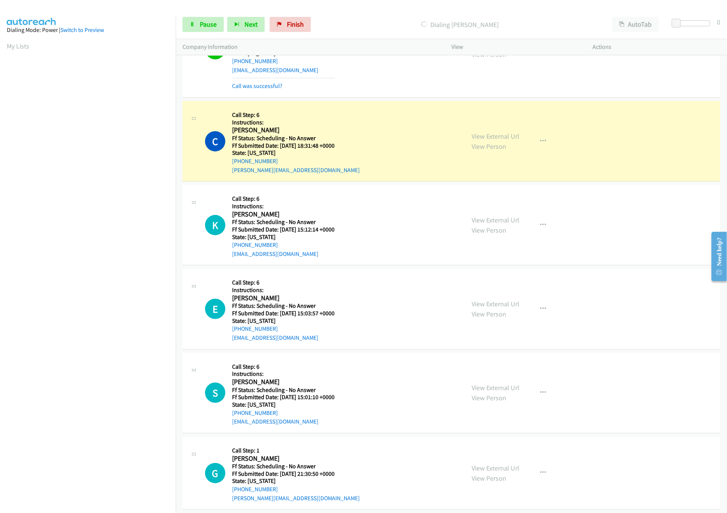
click at [487, 235] on div "View External Url View Person" at bounding box center [496, 225] width 48 height 20
click at [487, 224] on link "View External Url" at bounding box center [496, 220] width 48 height 9
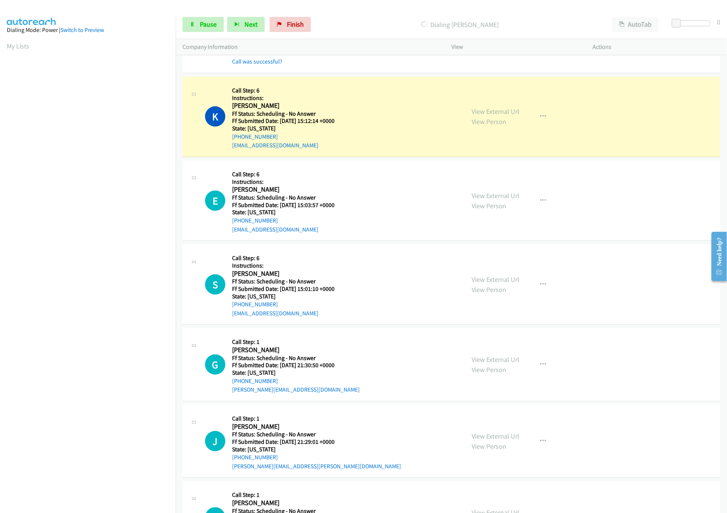
scroll to position [4592, 0]
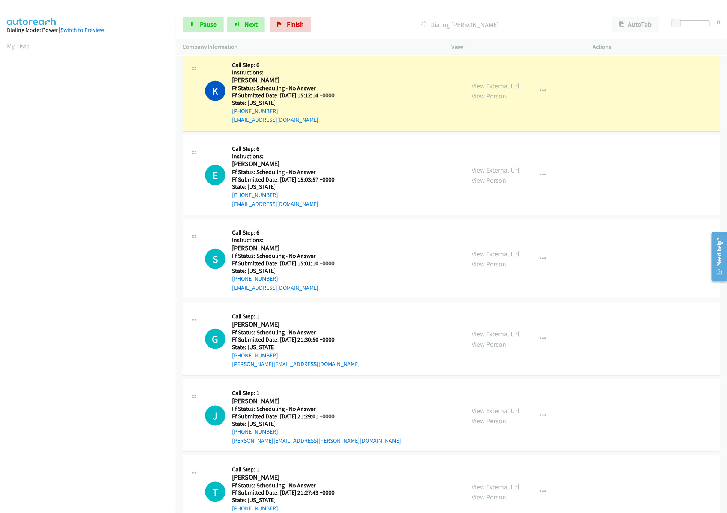
click at [514, 174] on link "View External Url" at bounding box center [496, 170] width 48 height 9
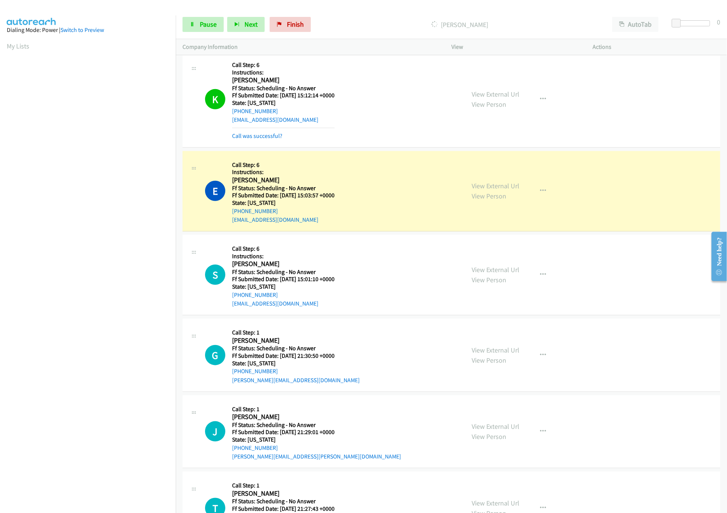
scroll to position [4668, 0]
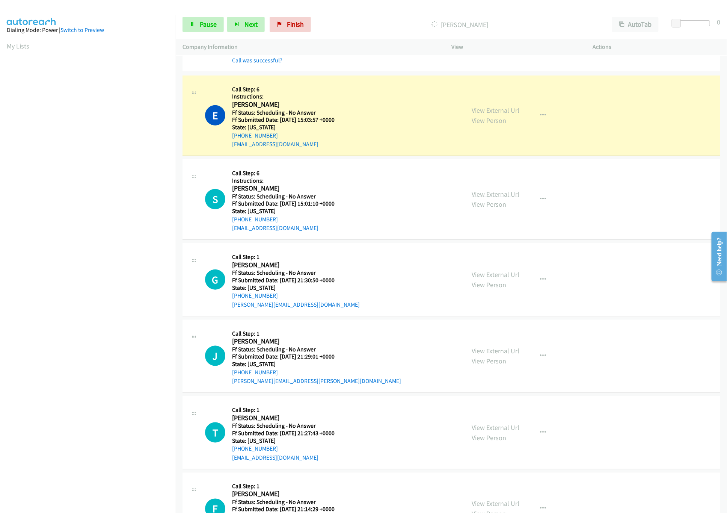
click at [489, 198] on link "View External Url" at bounding box center [496, 194] width 48 height 9
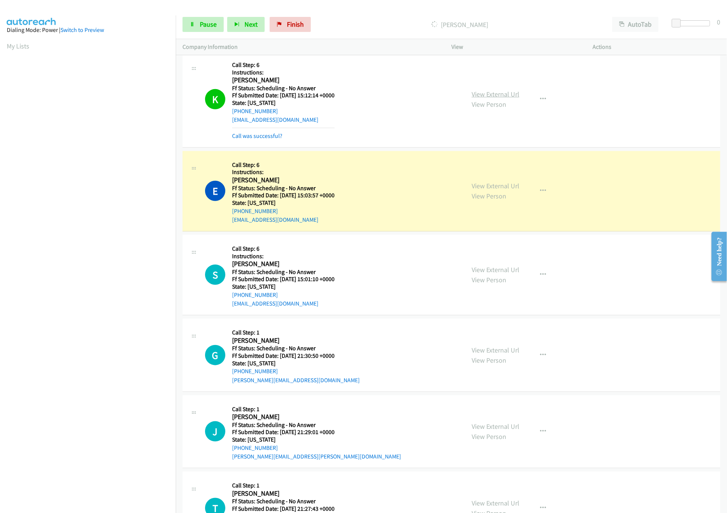
click at [510, 98] on link "View External Url" at bounding box center [496, 94] width 48 height 9
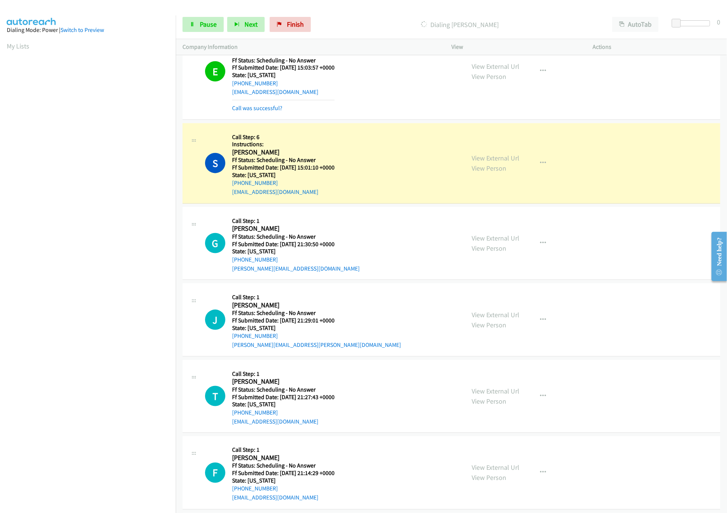
scroll to position [4742, 0]
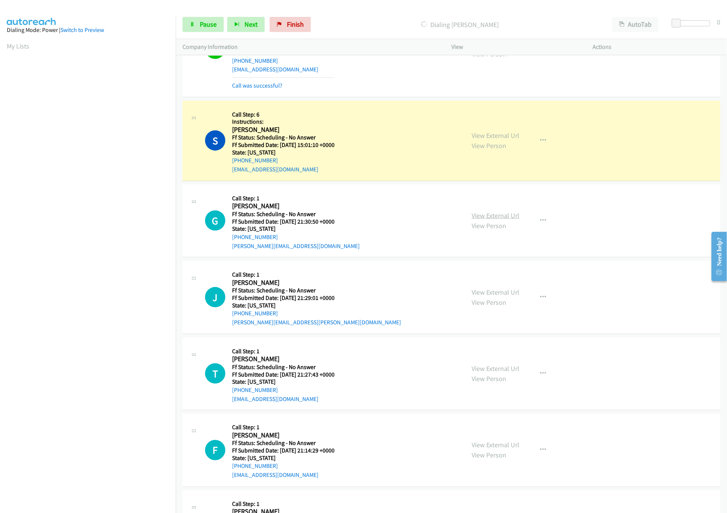
click at [487, 220] on link "View External Url" at bounding box center [496, 215] width 48 height 9
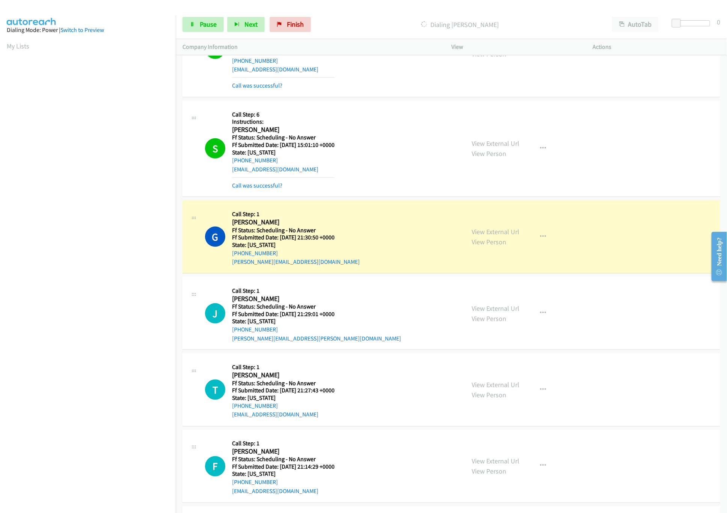
scroll to position [4817, 0]
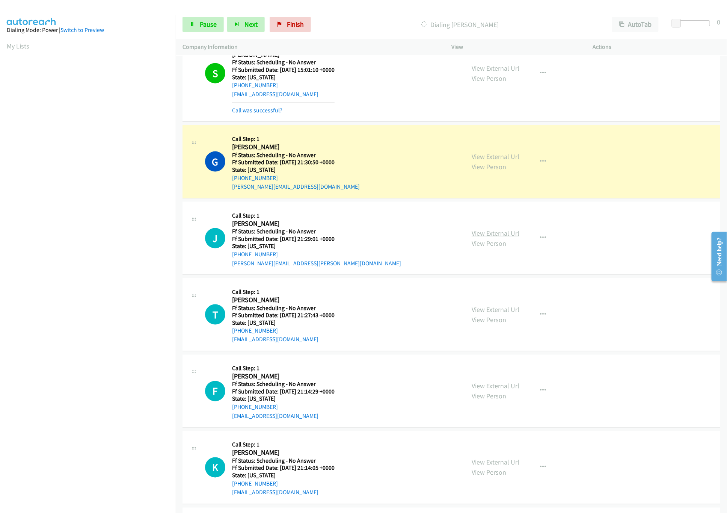
click at [486, 237] on link "View External Url" at bounding box center [496, 233] width 48 height 9
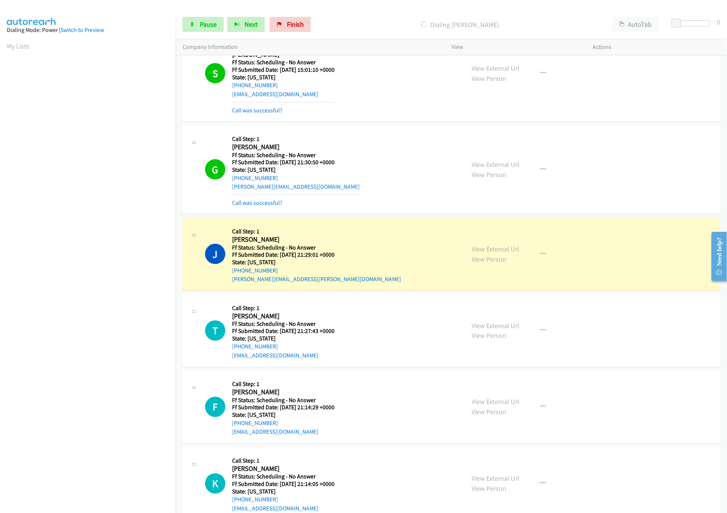
scroll to position [4893, 0]
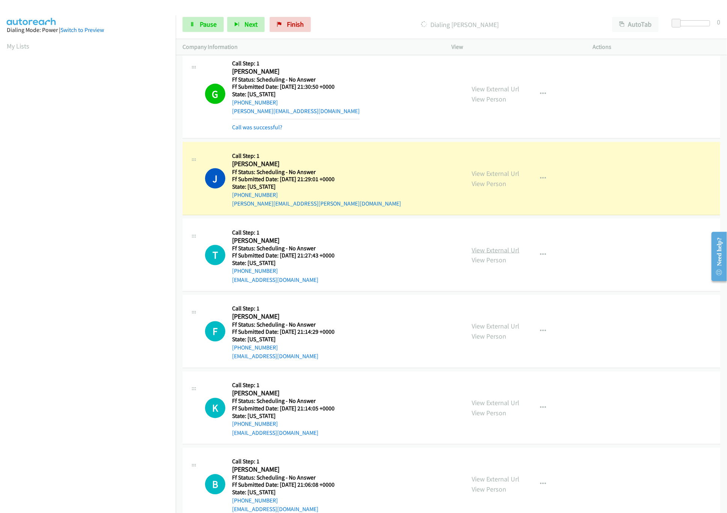
click at [491, 254] on link "View External Url" at bounding box center [496, 250] width 48 height 9
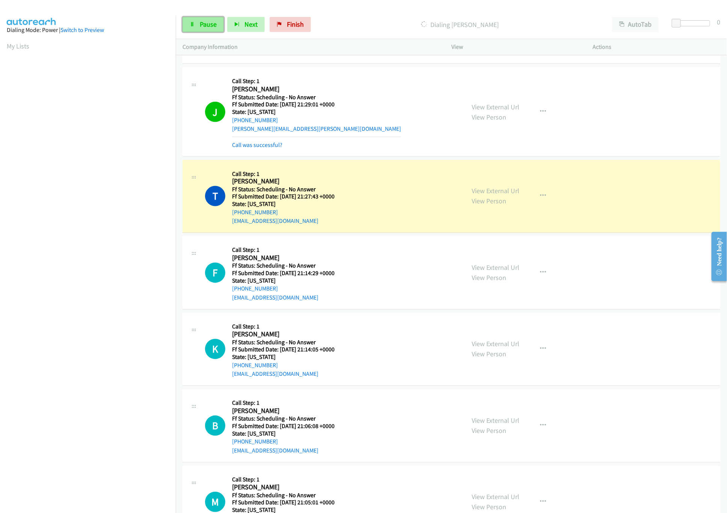
click at [207, 27] on span "Pause" at bounding box center [208, 24] width 17 height 9
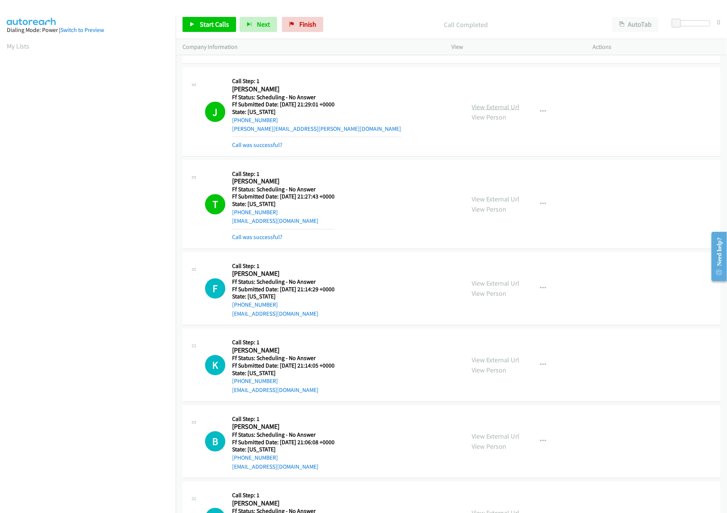
click at [496, 111] on link "View External Url" at bounding box center [496, 107] width 48 height 9
drag, startPoint x: 310, startPoint y: 28, endPoint x: 396, endPoint y: 38, distance: 85.9
click at [310, 28] on span "Finish" at bounding box center [307, 24] width 17 height 9
